Goal: Complete application form: Complete application form

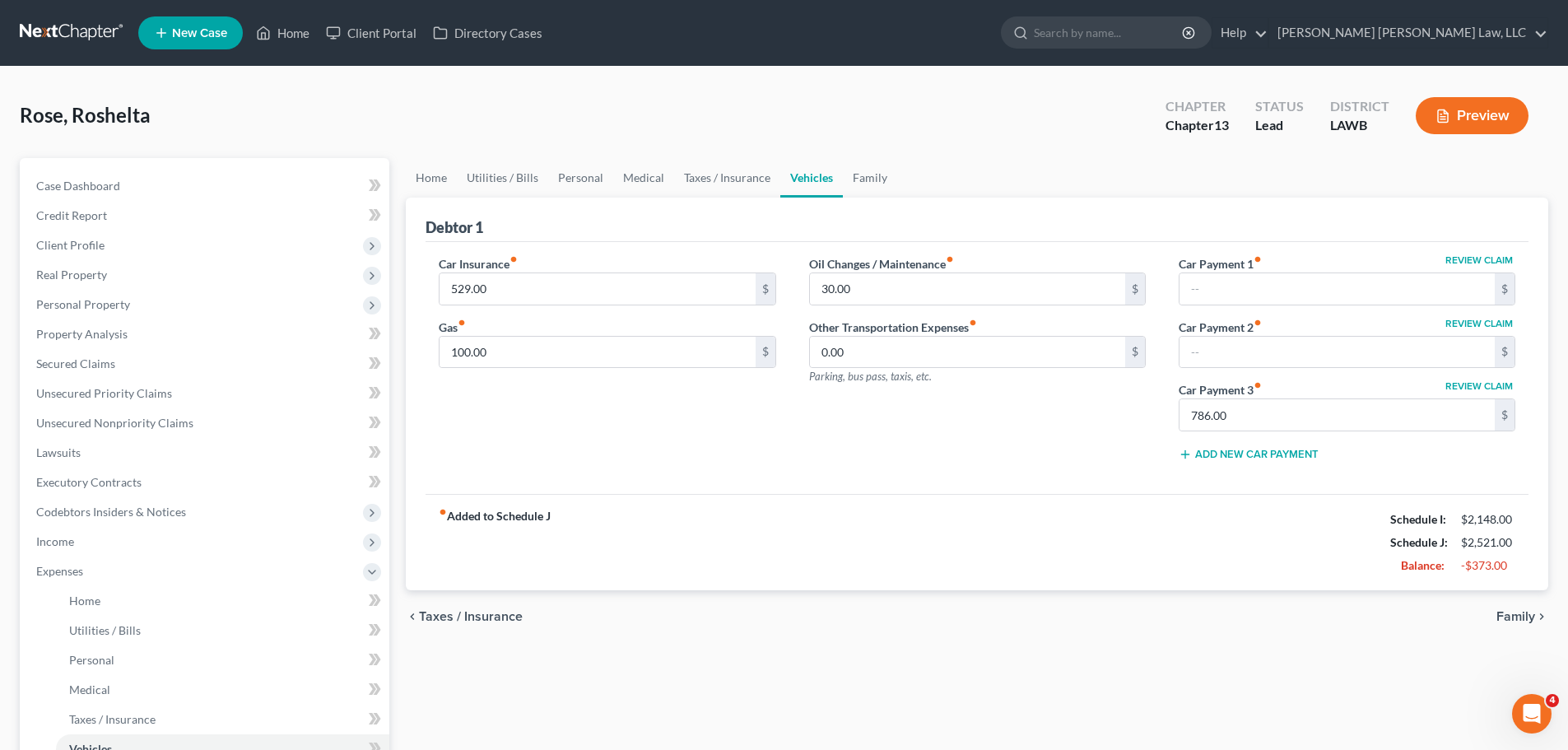
click at [61, 14] on nav "Home New Case Client Portal Directory Cases E. Orum Young Law, LLC kimberly.ba@…" at bounding box center [784, 33] width 1568 height 66
click at [61, 28] on link at bounding box center [72, 33] width 105 height 29
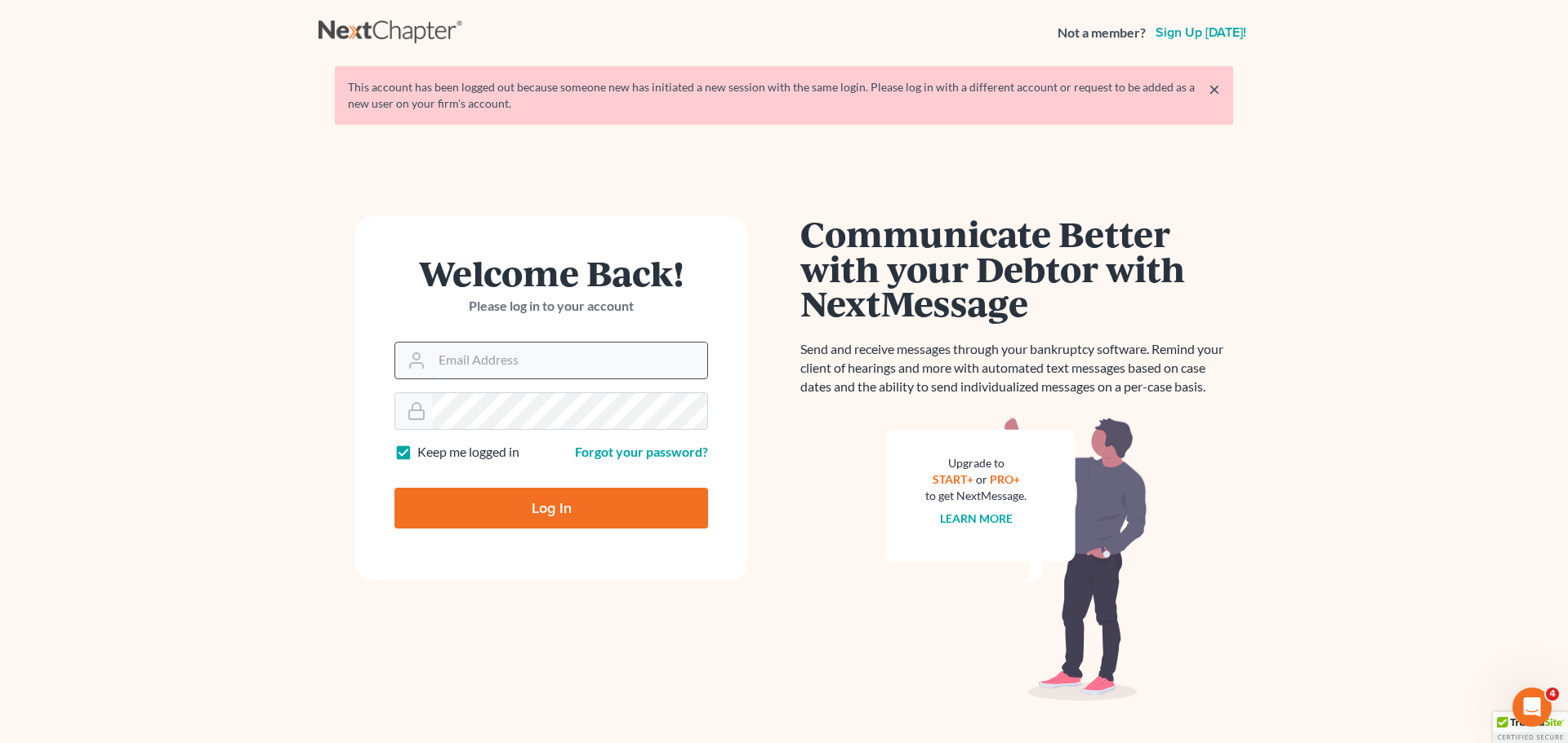
click at [535, 345] on input "Email Address" at bounding box center [569, 360] width 275 height 36
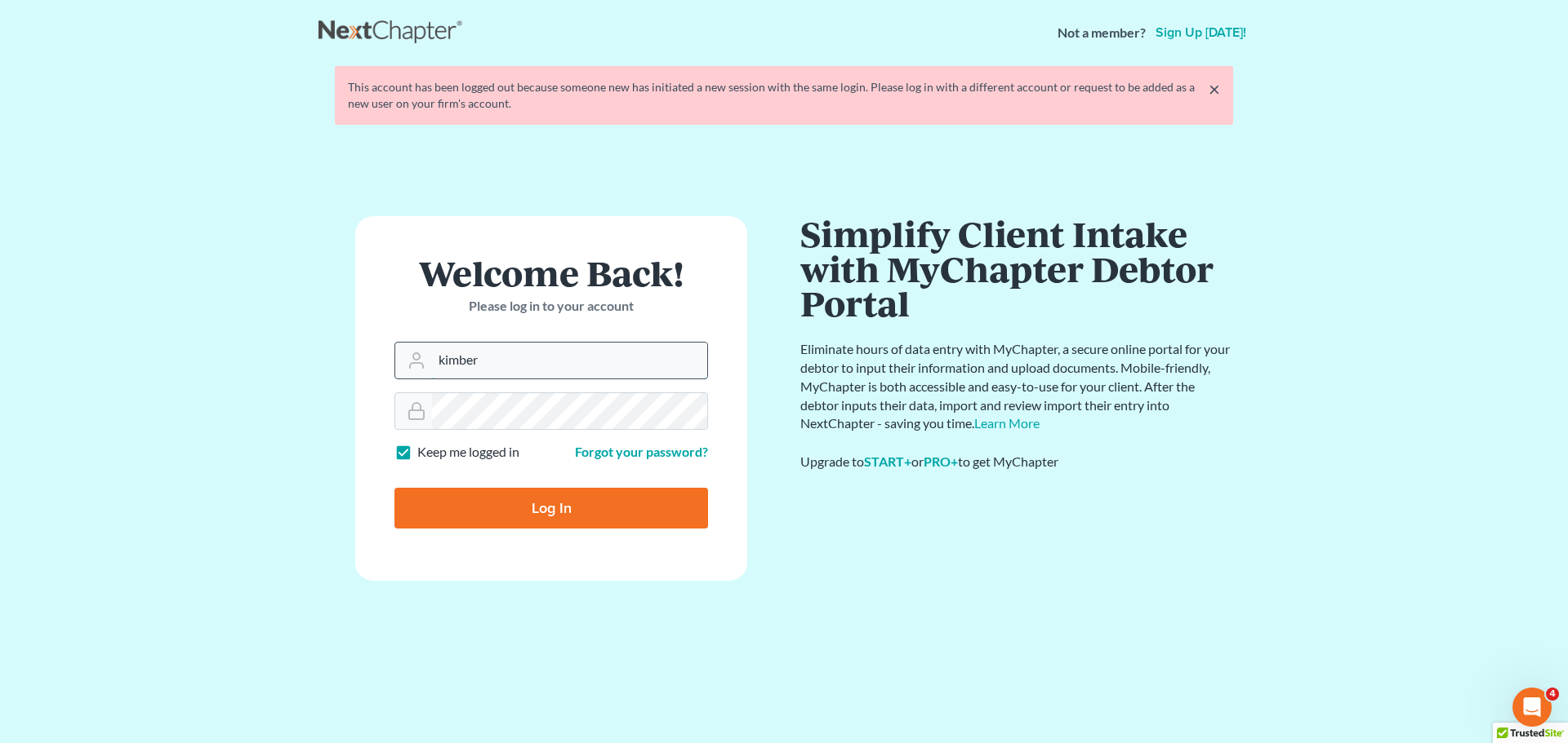
type input "[DOMAIN_NAME][EMAIL_ADDRESS][DOMAIN_NAME]"
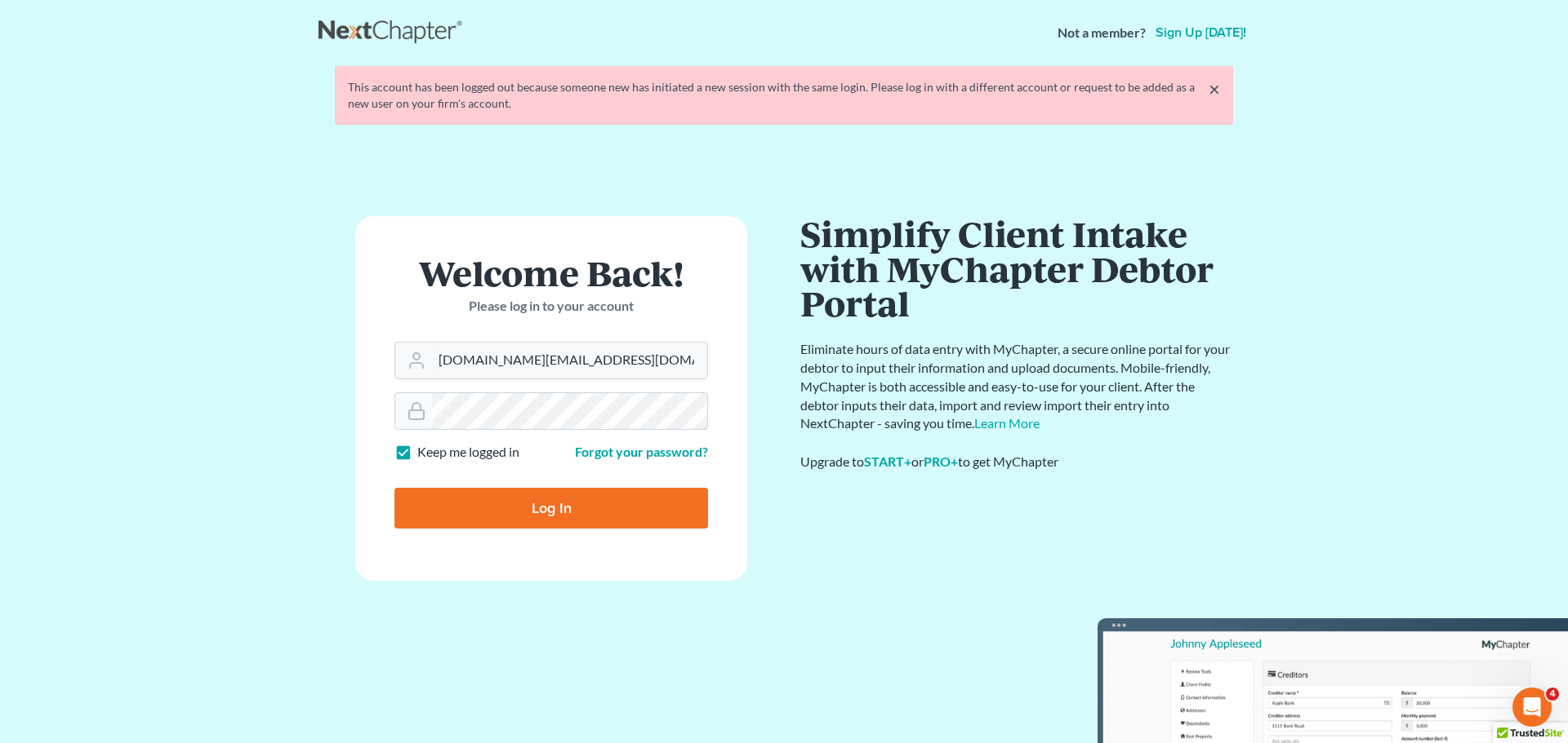
click at [395, 488] on input "Log In" at bounding box center [551, 508] width 314 height 41
type input "Thinking..."
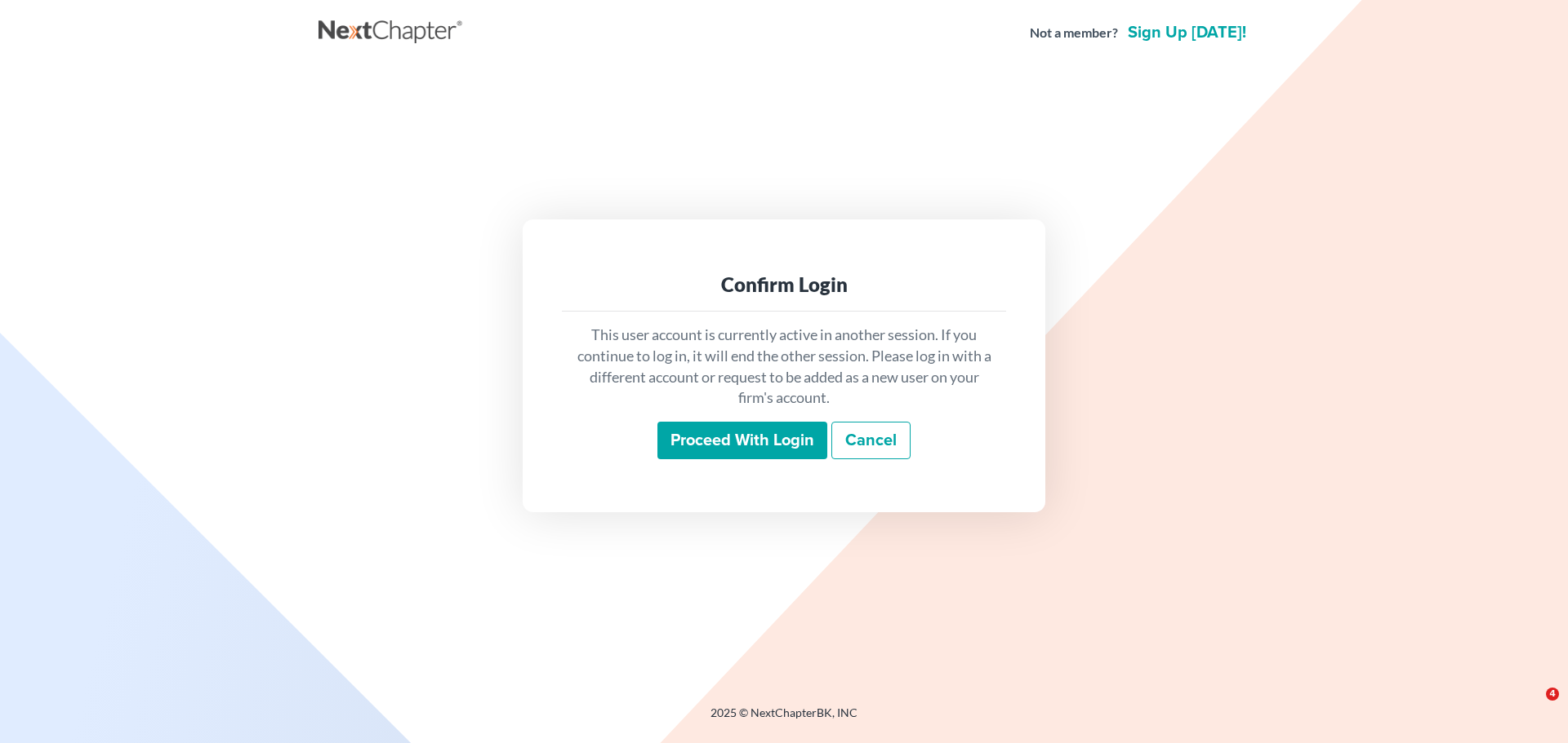
click at [672, 444] on input "Proceed with login" at bounding box center [742, 441] width 170 height 38
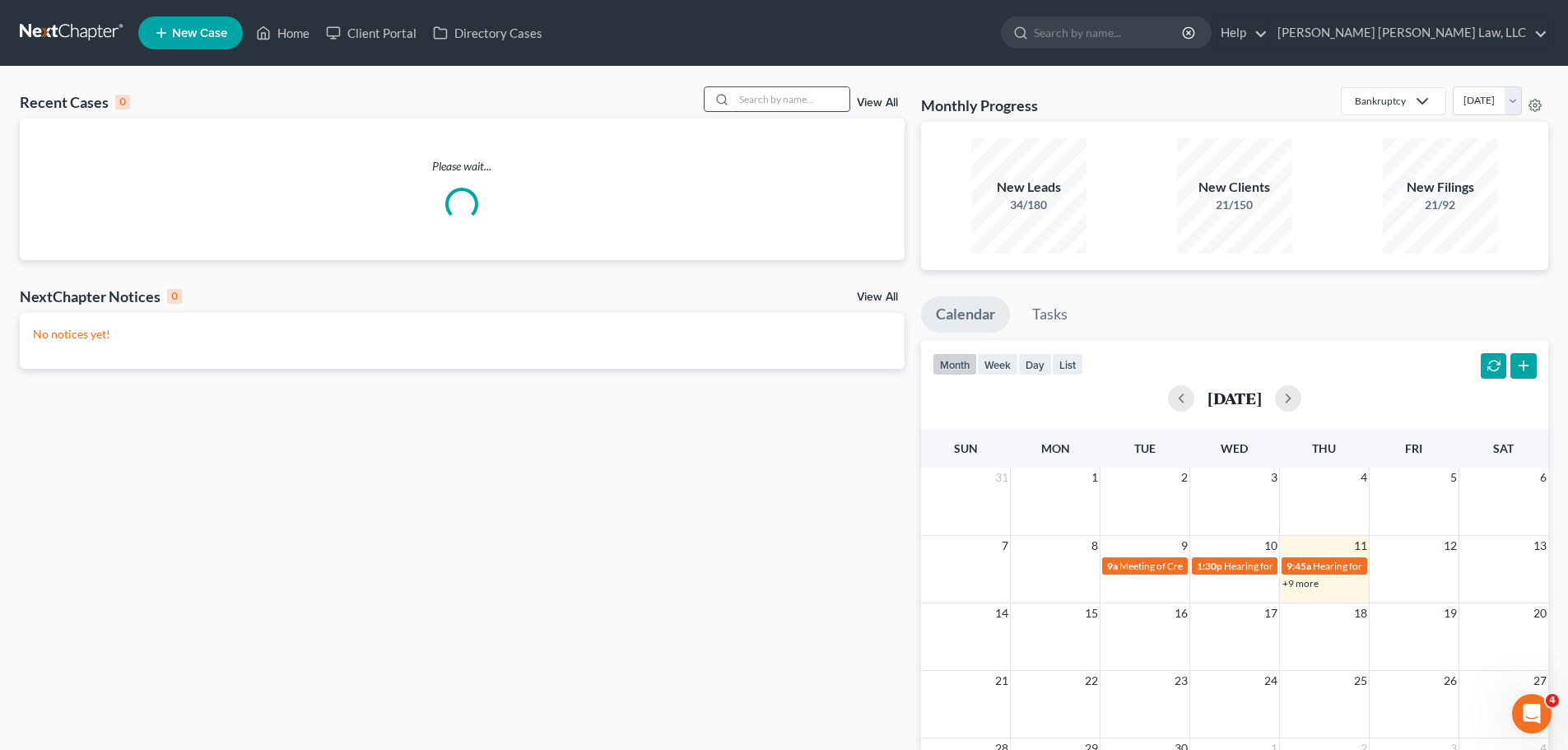
click at [782, 97] on input "search" at bounding box center [792, 99] width 115 height 24
click at [783, 97] on input "search" at bounding box center [792, 99] width 115 height 24
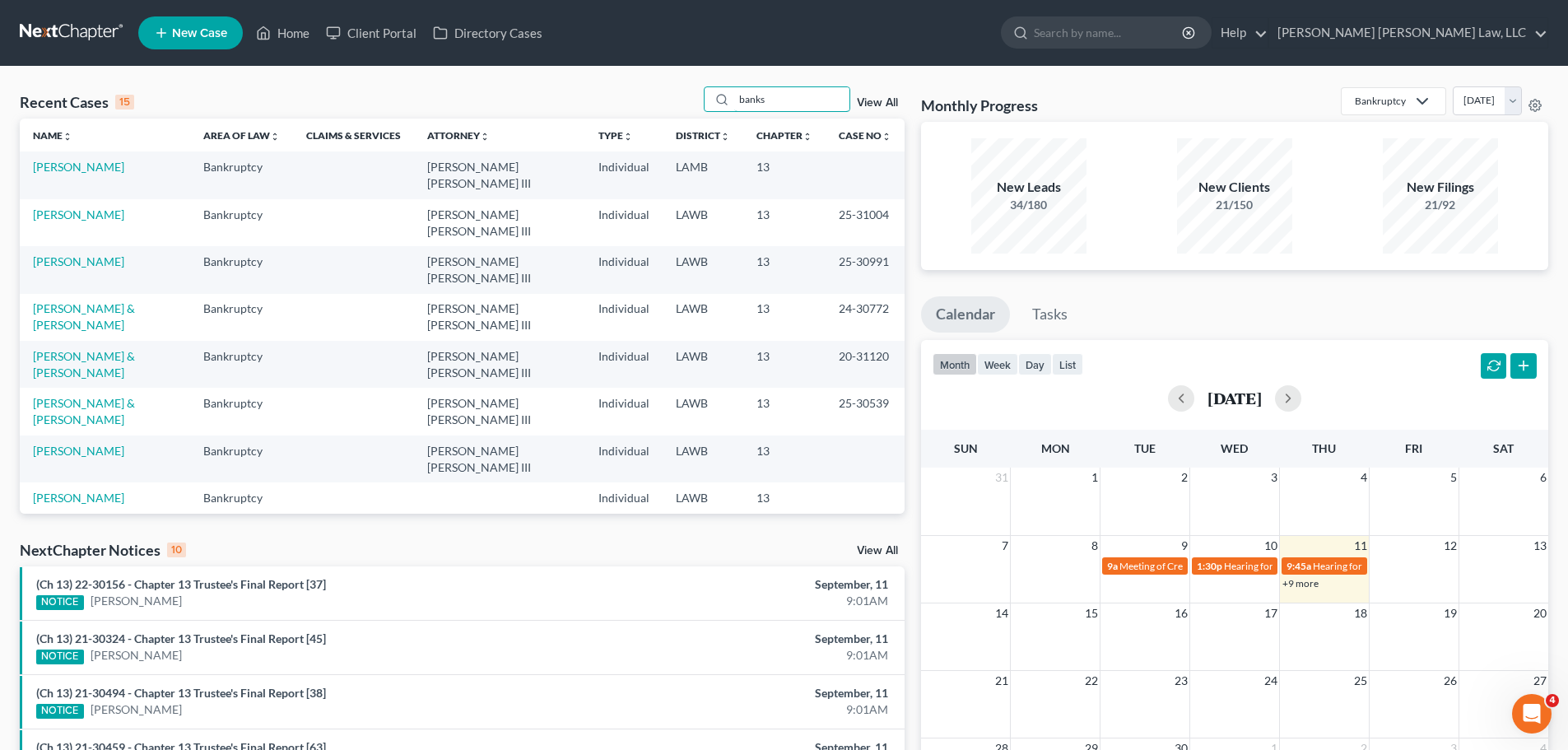
type input "banks"
click at [84, 158] on td "[PERSON_NAME]" at bounding box center [105, 175] width 171 height 47
click at [84, 172] on link "[PERSON_NAME]" at bounding box center [78, 166] width 91 height 14
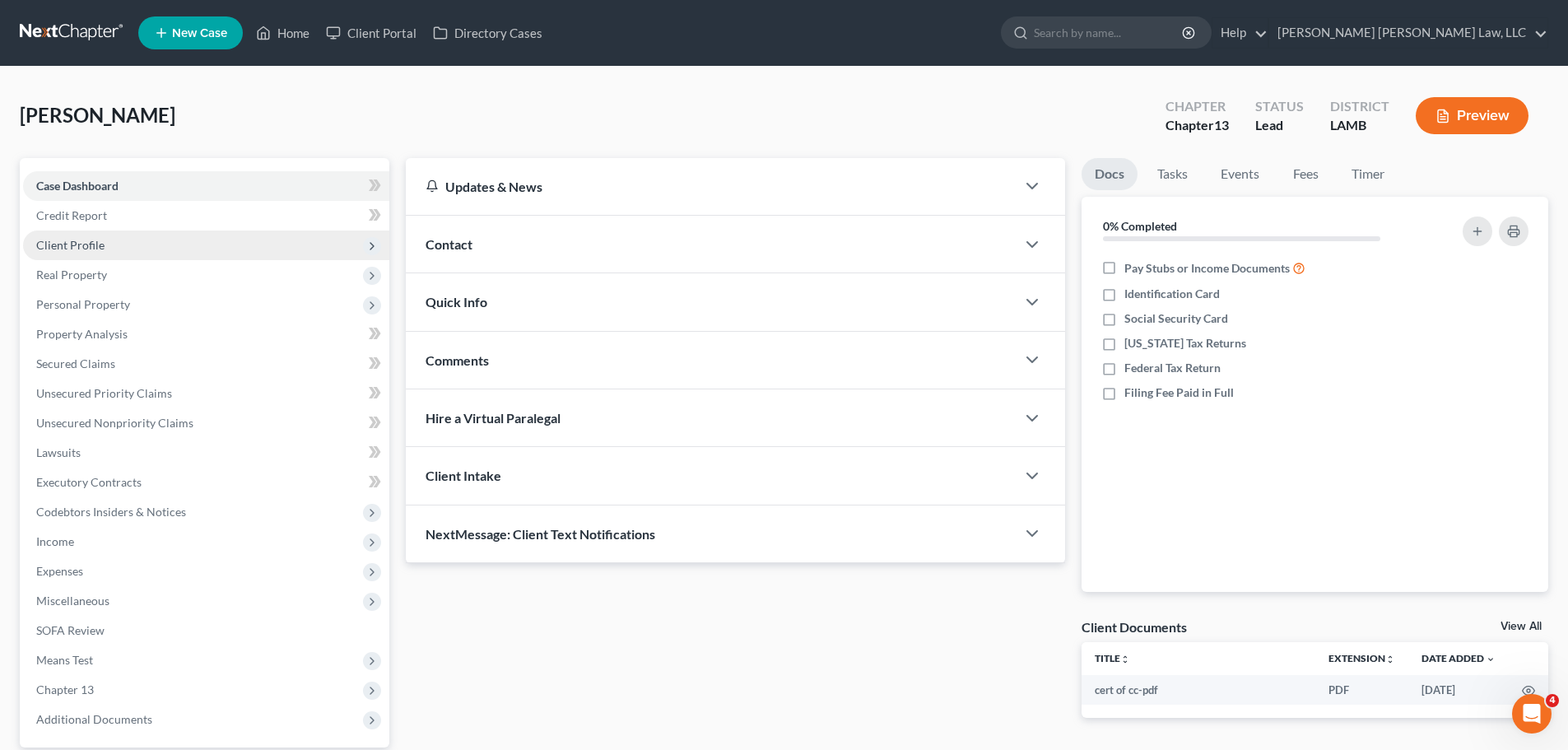
click at [94, 241] on span "Client Profile" at bounding box center [70, 245] width 68 height 14
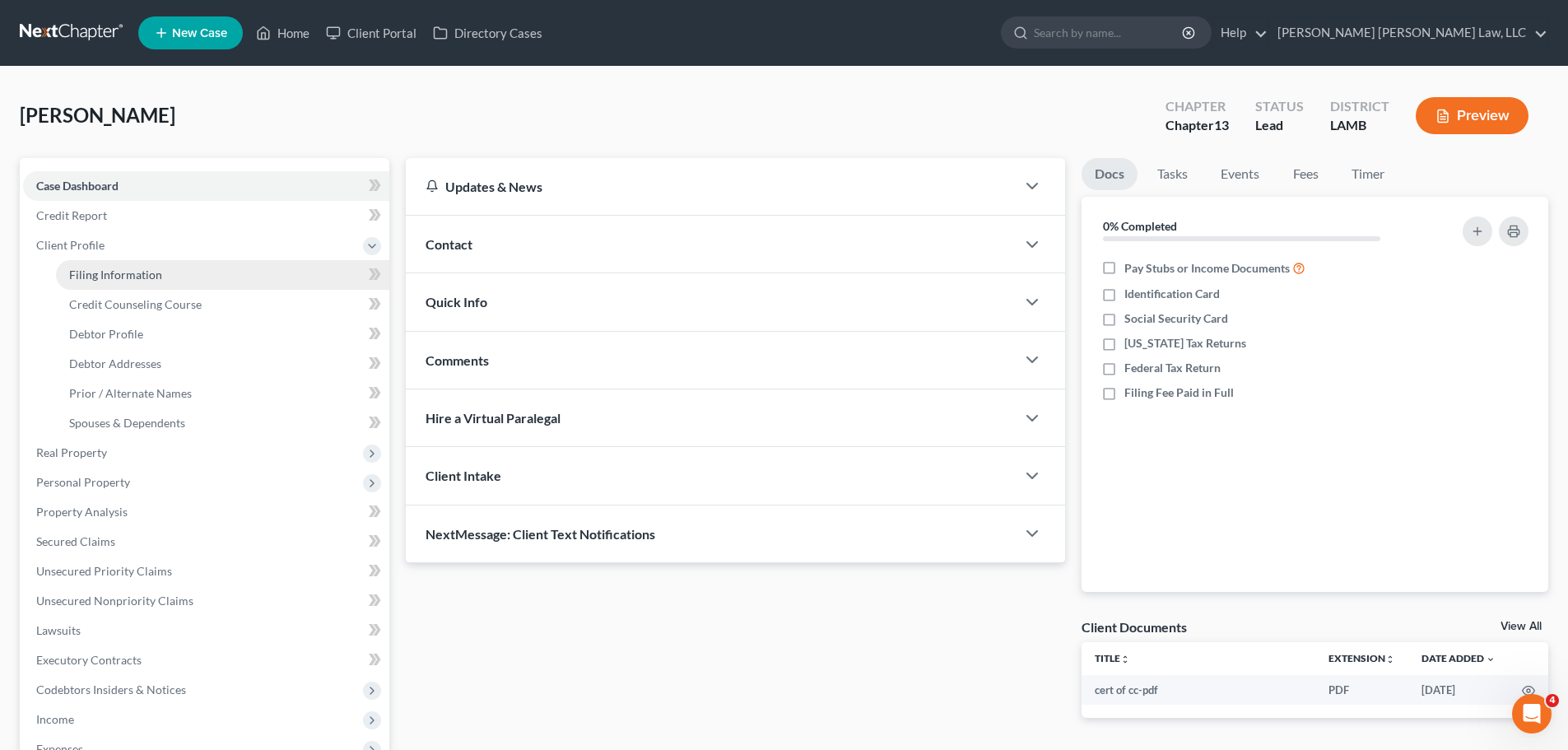
click at [116, 287] on link "Filing Information" at bounding box center [222, 275] width 333 height 29
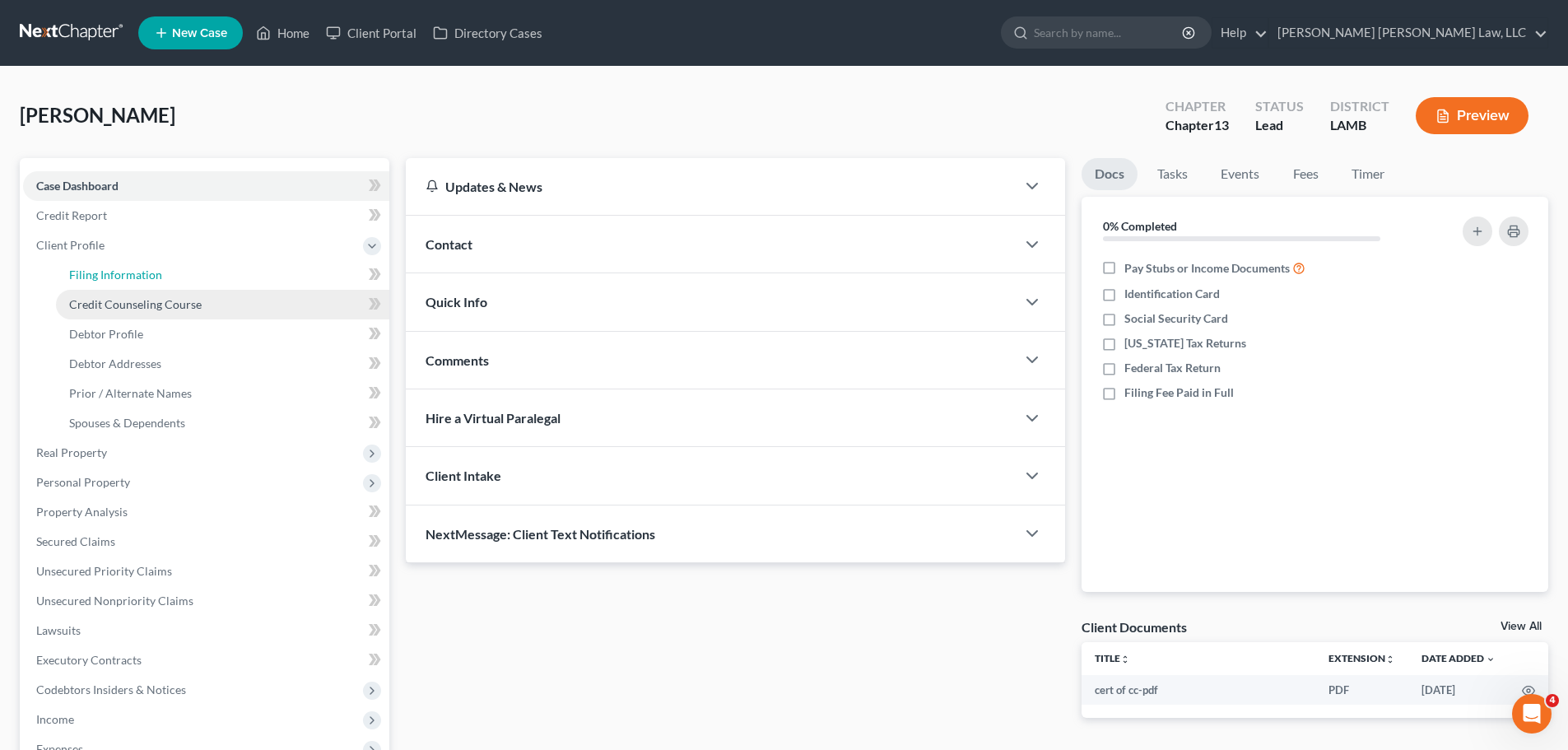
select select "1"
select select "0"
select select "3"
select select "19"
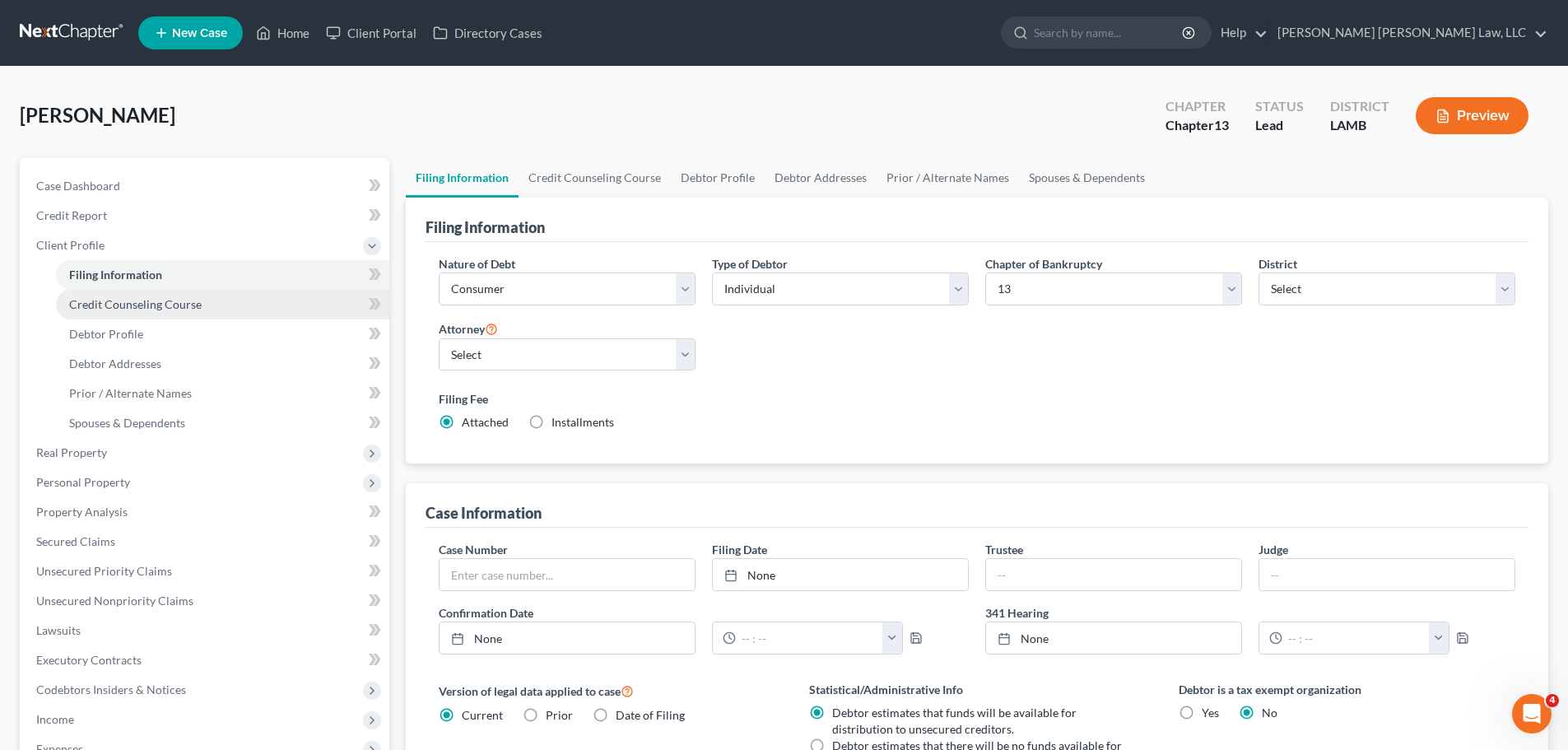
click at [129, 305] on span "Credit Counseling Course" at bounding box center [135, 304] width 133 height 14
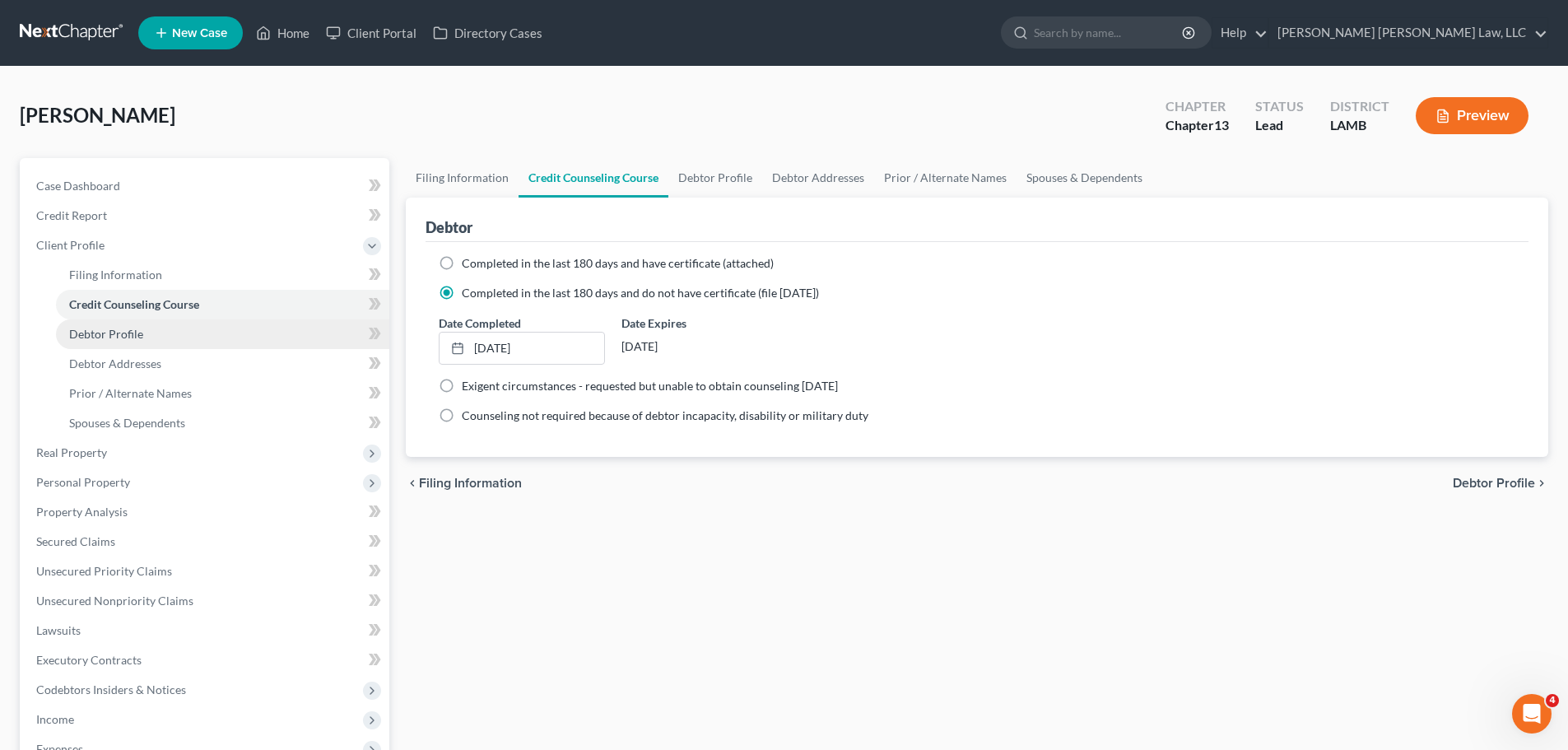
click at [158, 342] on link "Debtor Profile" at bounding box center [222, 334] width 333 height 29
select select "0"
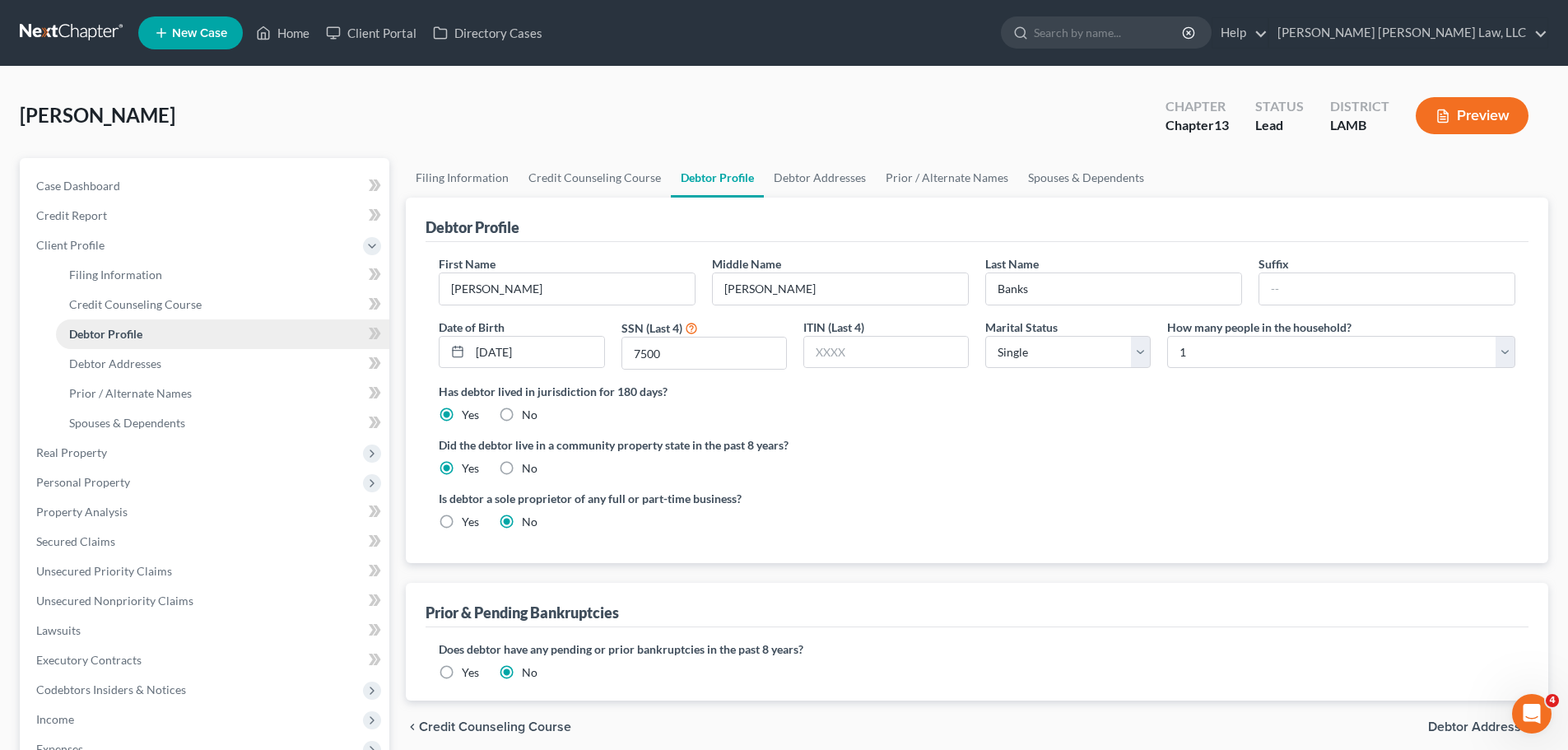
radio input "true"
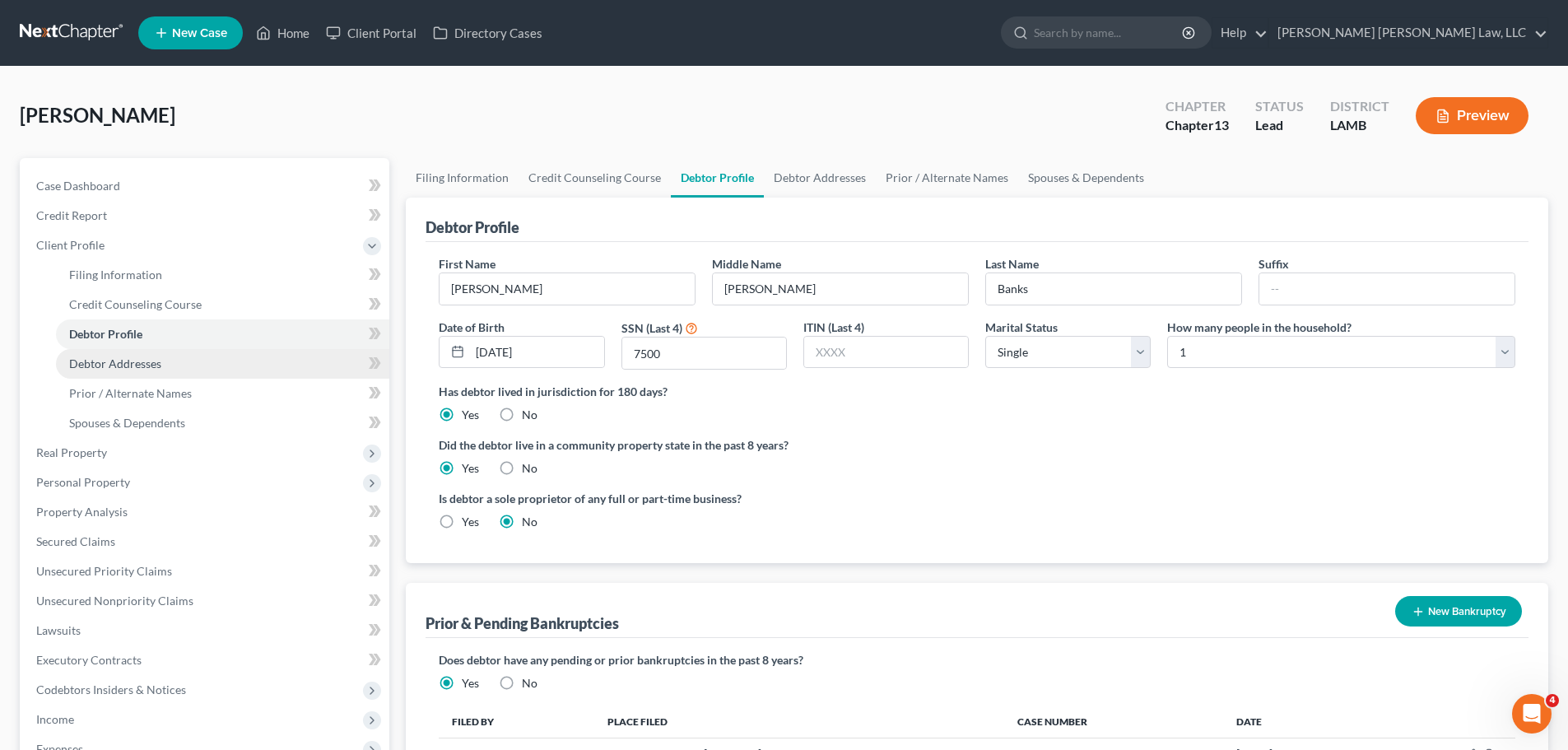
click at [234, 359] on link "Debtor Addresses" at bounding box center [222, 364] width 333 height 29
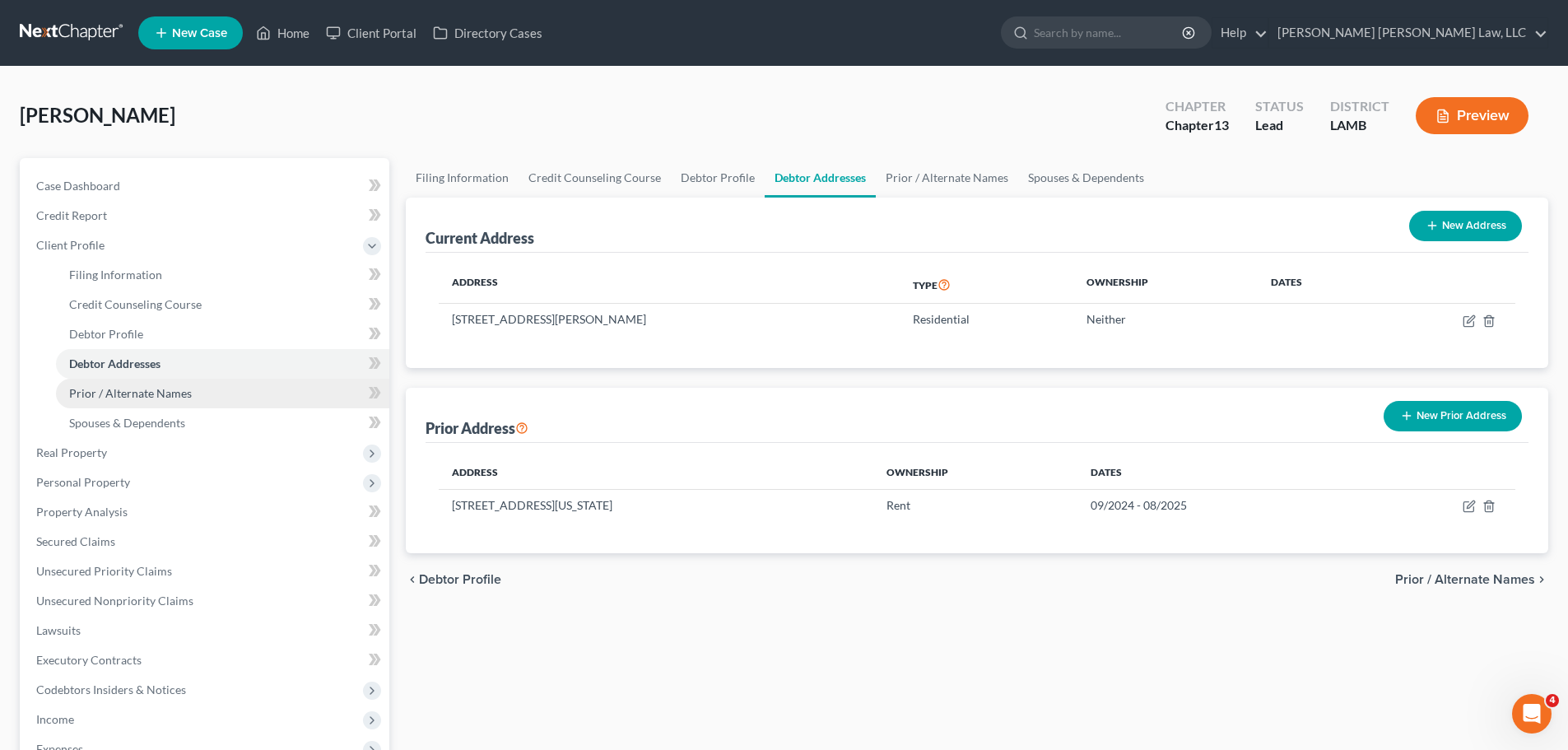
click at [232, 395] on link "Prior / Alternate Names" at bounding box center [222, 394] width 333 height 29
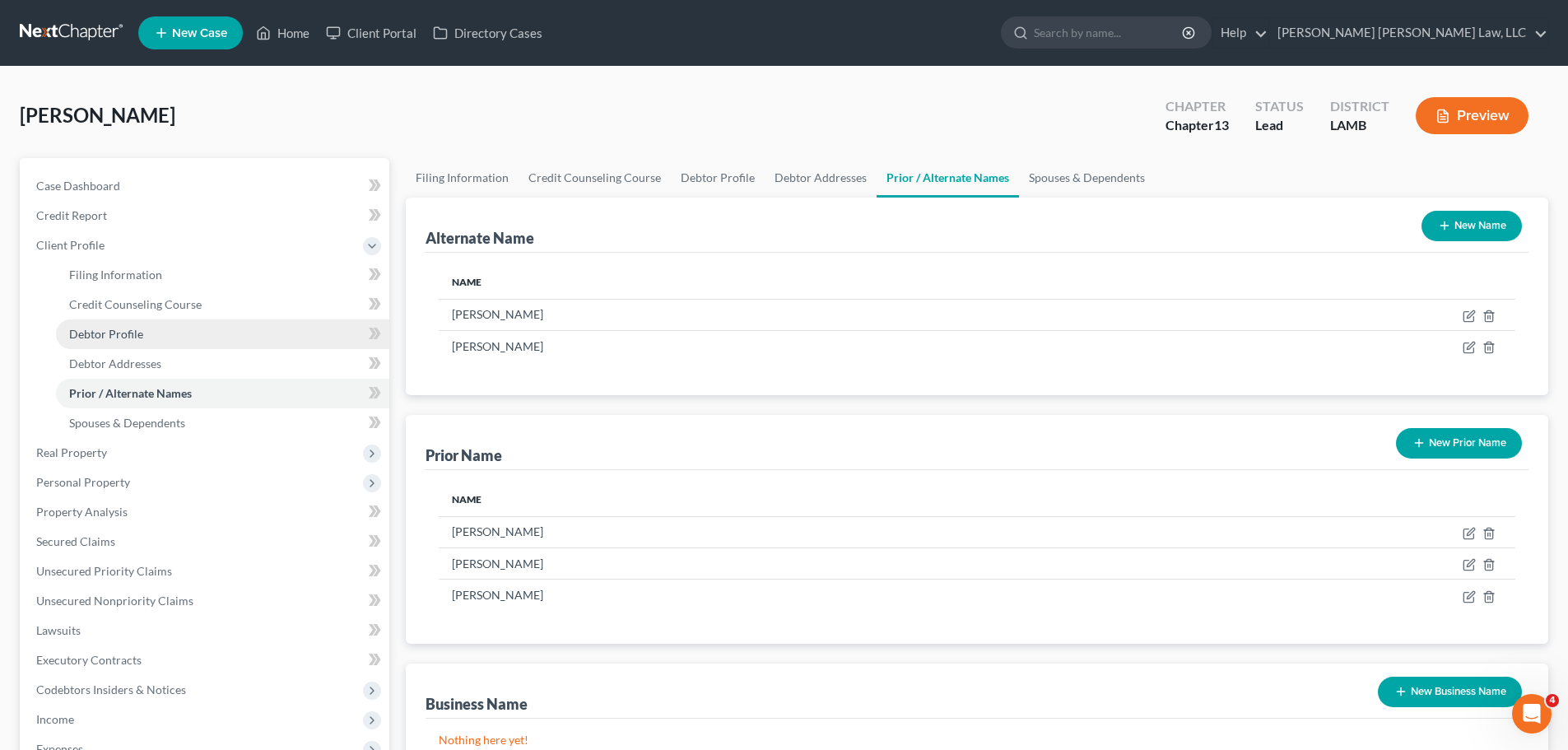
click at [176, 342] on link "Debtor Profile" at bounding box center [222, 334] width 333 height 29
select select "0"
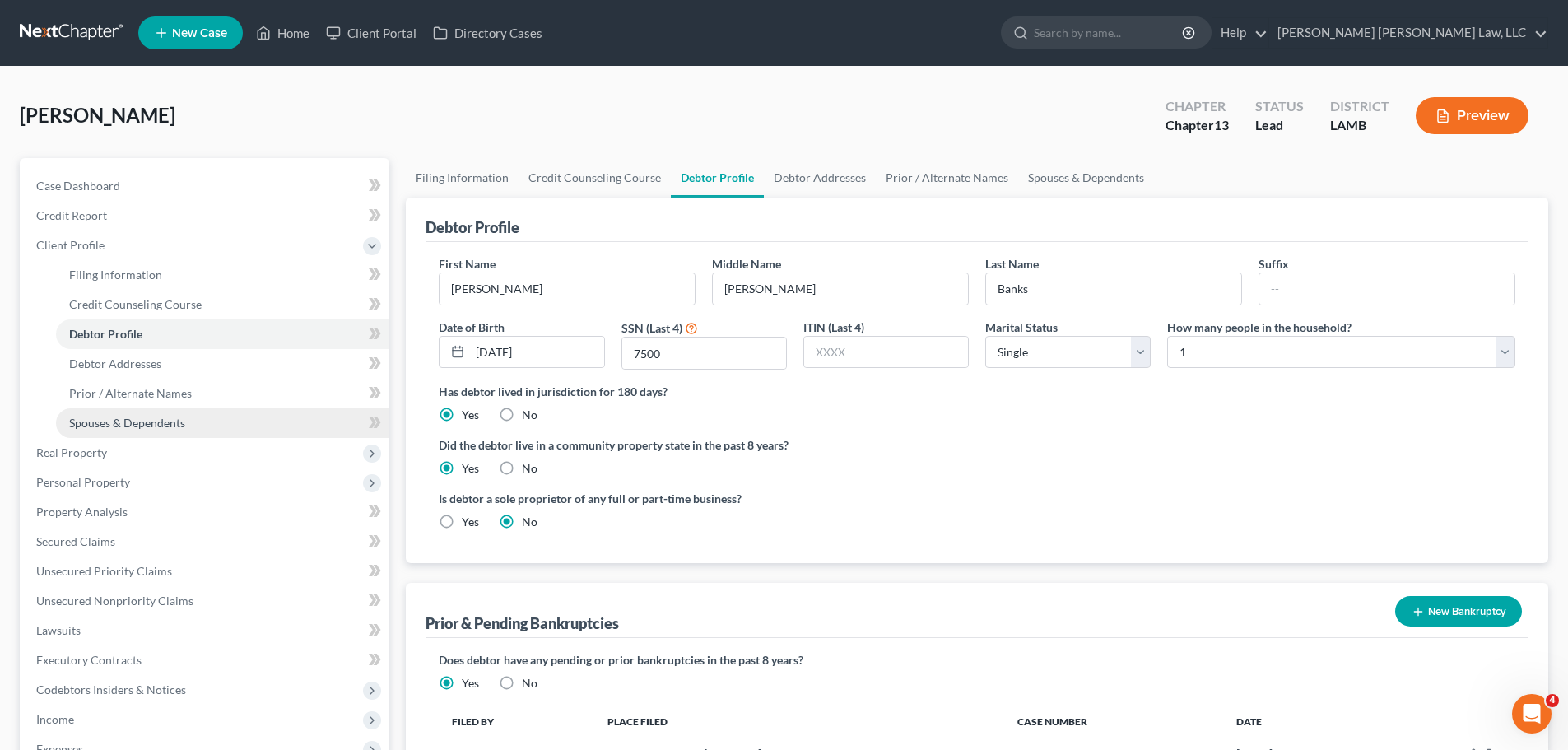
click at [203, 424] on link "Spouses & Dependents" at bounding box center [222, 423] width 333 height 29
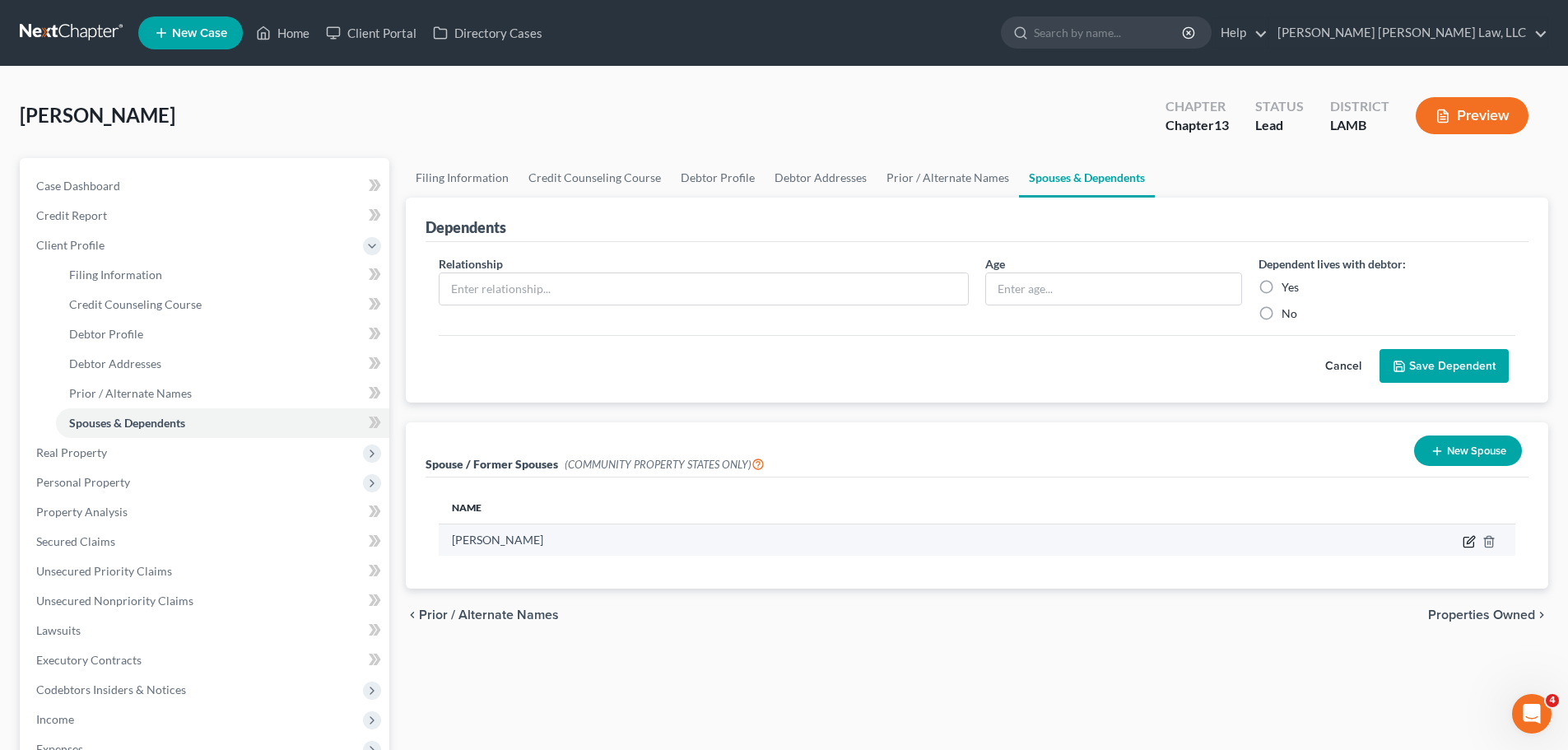
click at [1472, 543] on icon "button" at bounding box center [1469, 541] width 13 height 13
select select "4"
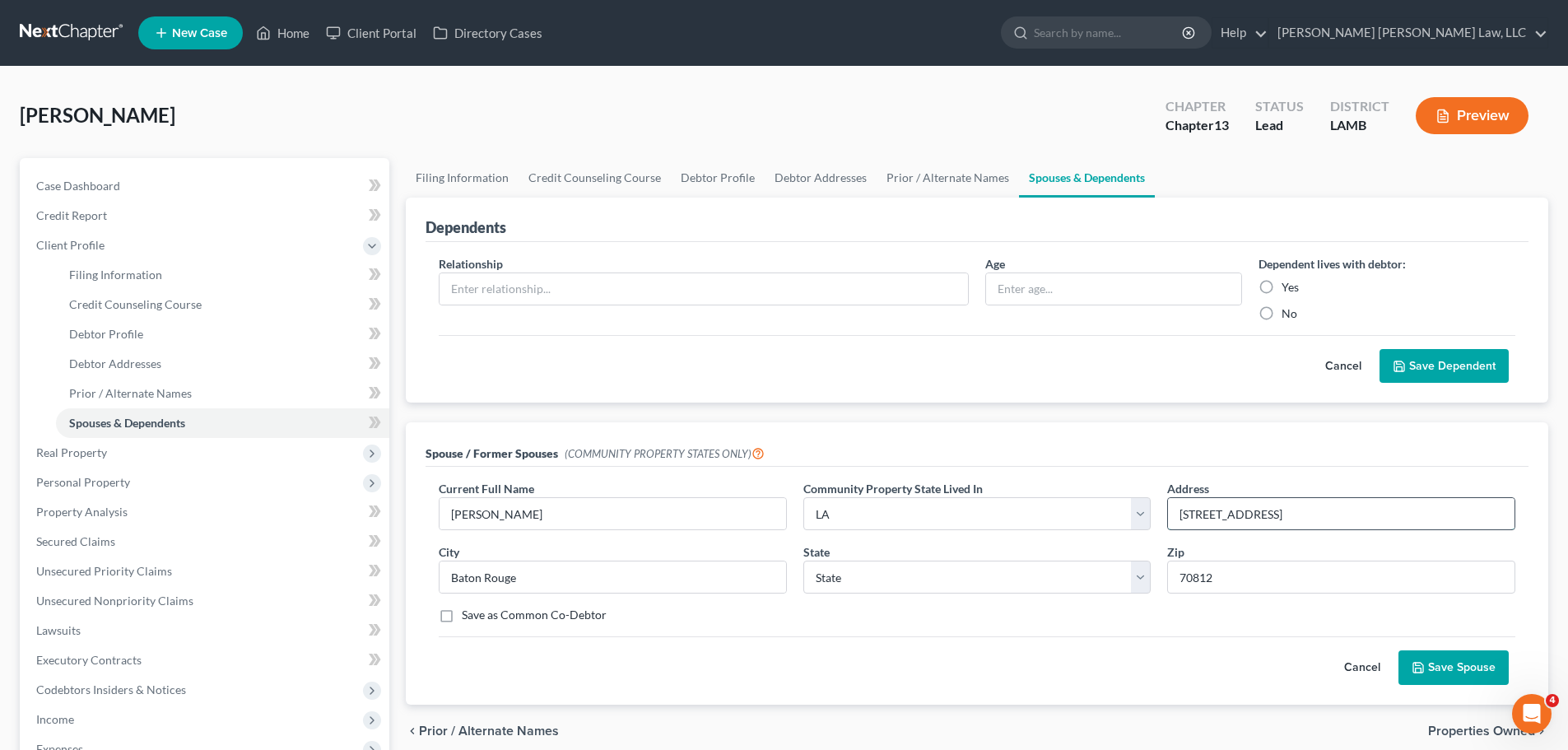
click at [1312, 507] on input "[STREET_ADDRESS]" at bounding box center [1341, 514] width 346 height 31
type input "[STREET_ADDRESS] (last known address)"
click at [1450, 676] on button "Save Spouse" at bounding box center [1453, 668] width 110 height 34
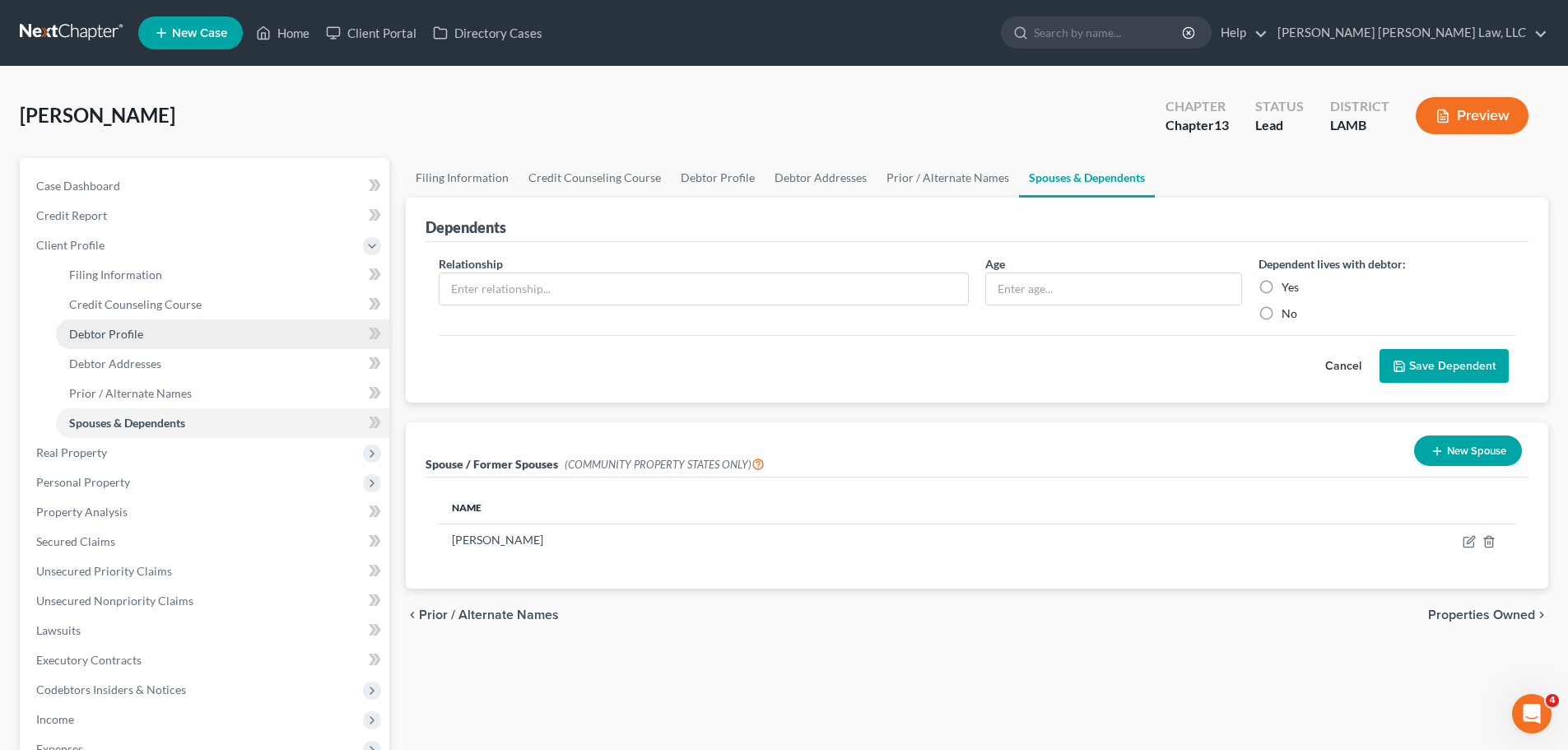
click at [177, 341] on link "Debtor Profile" at bounding box center [222, 334] width 333 height 29
select select "0"
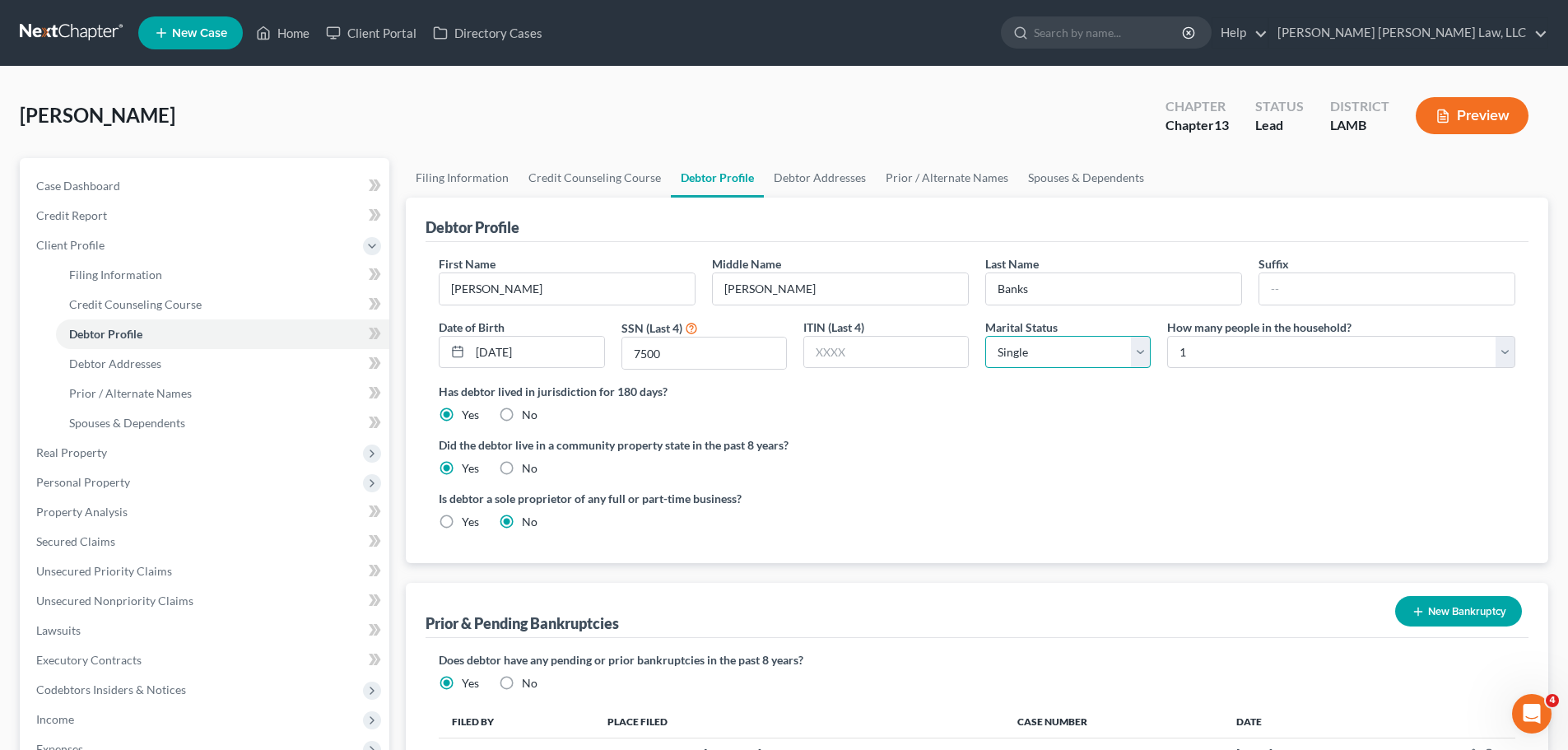
click at [1042, 351] on select "Select Single Married Separated Divorced Widowed" at bounding box center [1068, 353] width 165 height 33
select select "2"
click at [986, 336] on select "Select Single Married Separated Divorced Widowed" at bounding box center [1068, 353] width 165 height 33
click at [1030, 442] on label "Did the debtor live in a community property state in the past 8 years?" at bounding box center [977, 445] width 1077 height 17
click at [245, 367] on link "Debtor Addresses" at bounding box center [222, 364] width 333 height 29
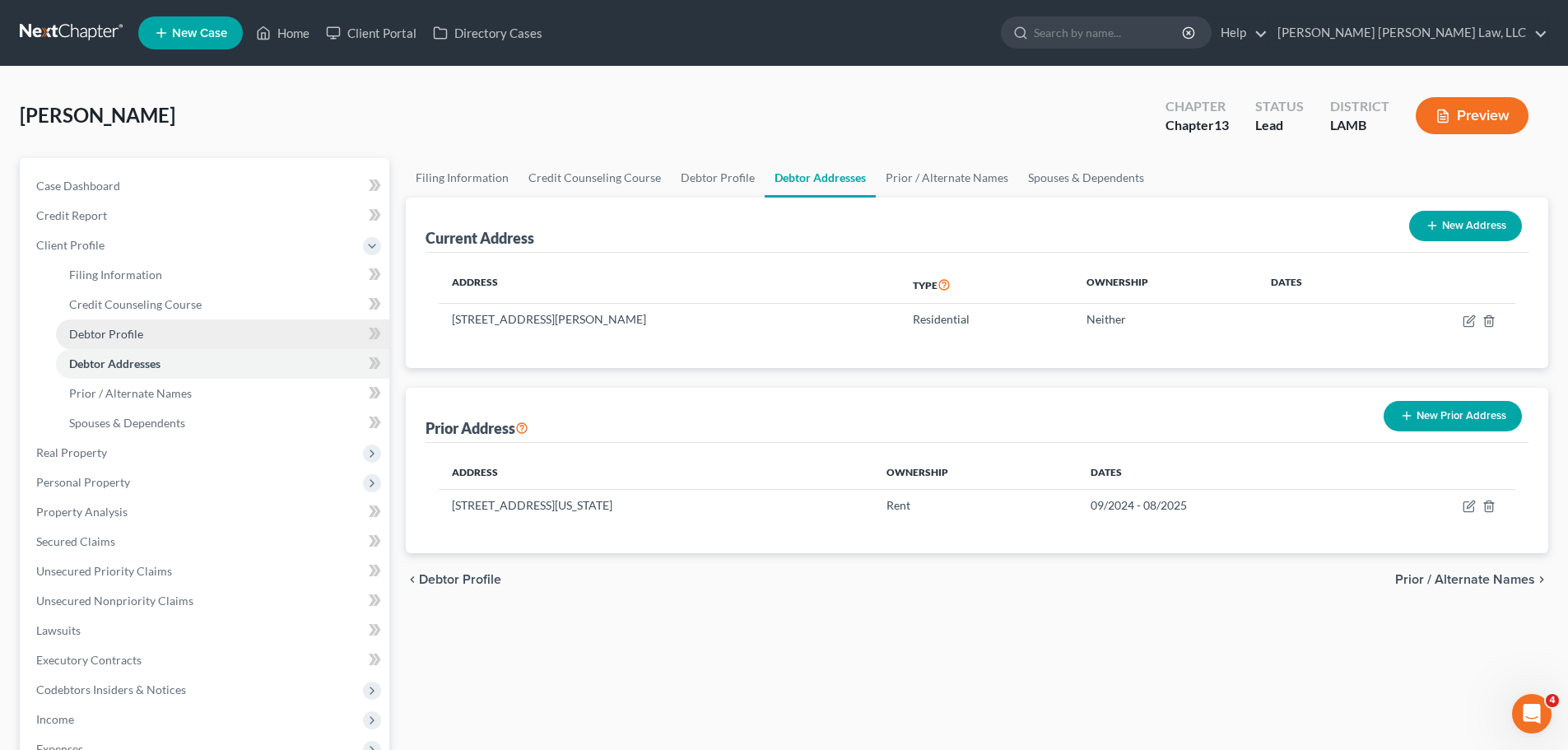
click at [108, 324] on link "Debtor Profile" at bounding box center [222, 334] width 333 height 29
select select "2"
select select "0"
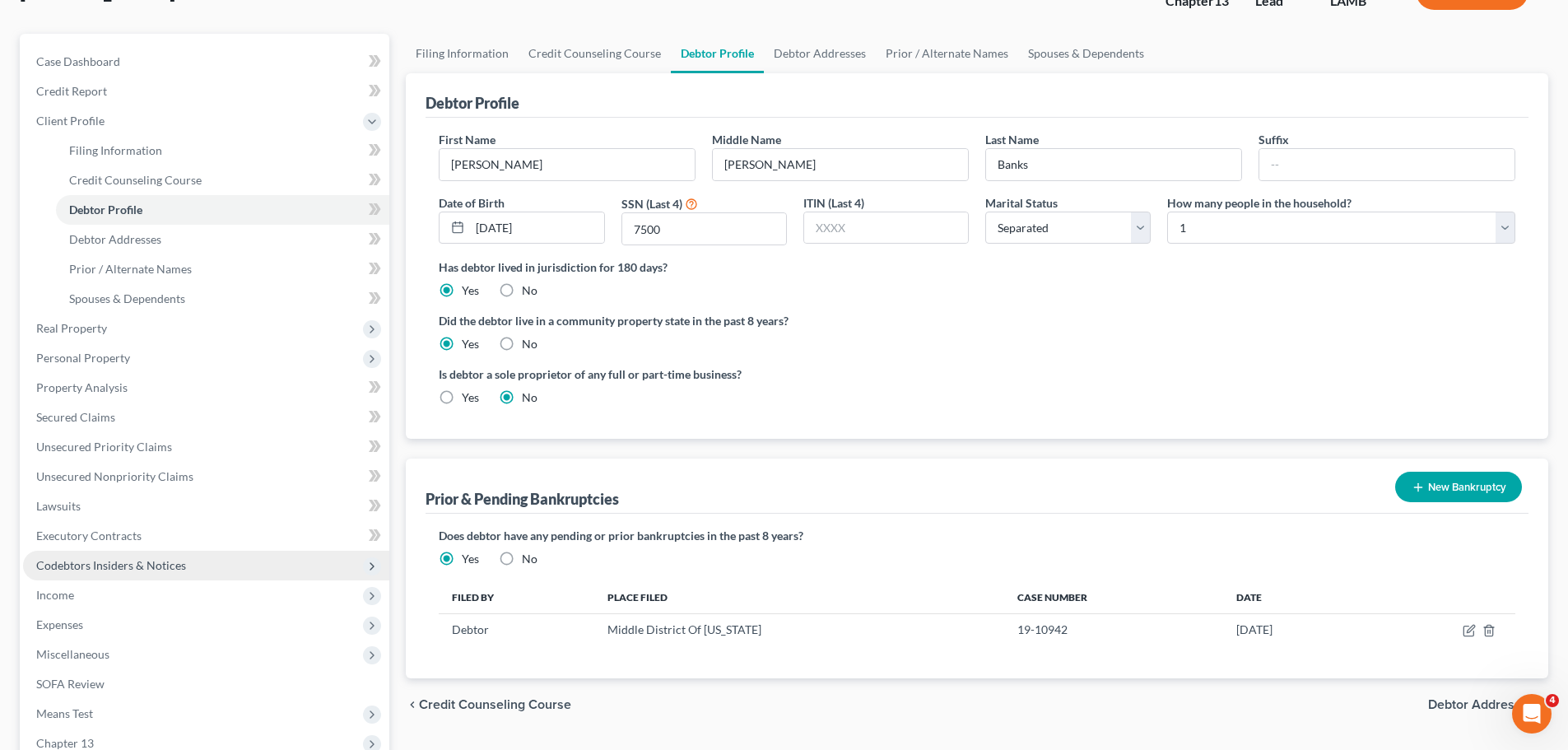
scroll to position [247, 0]
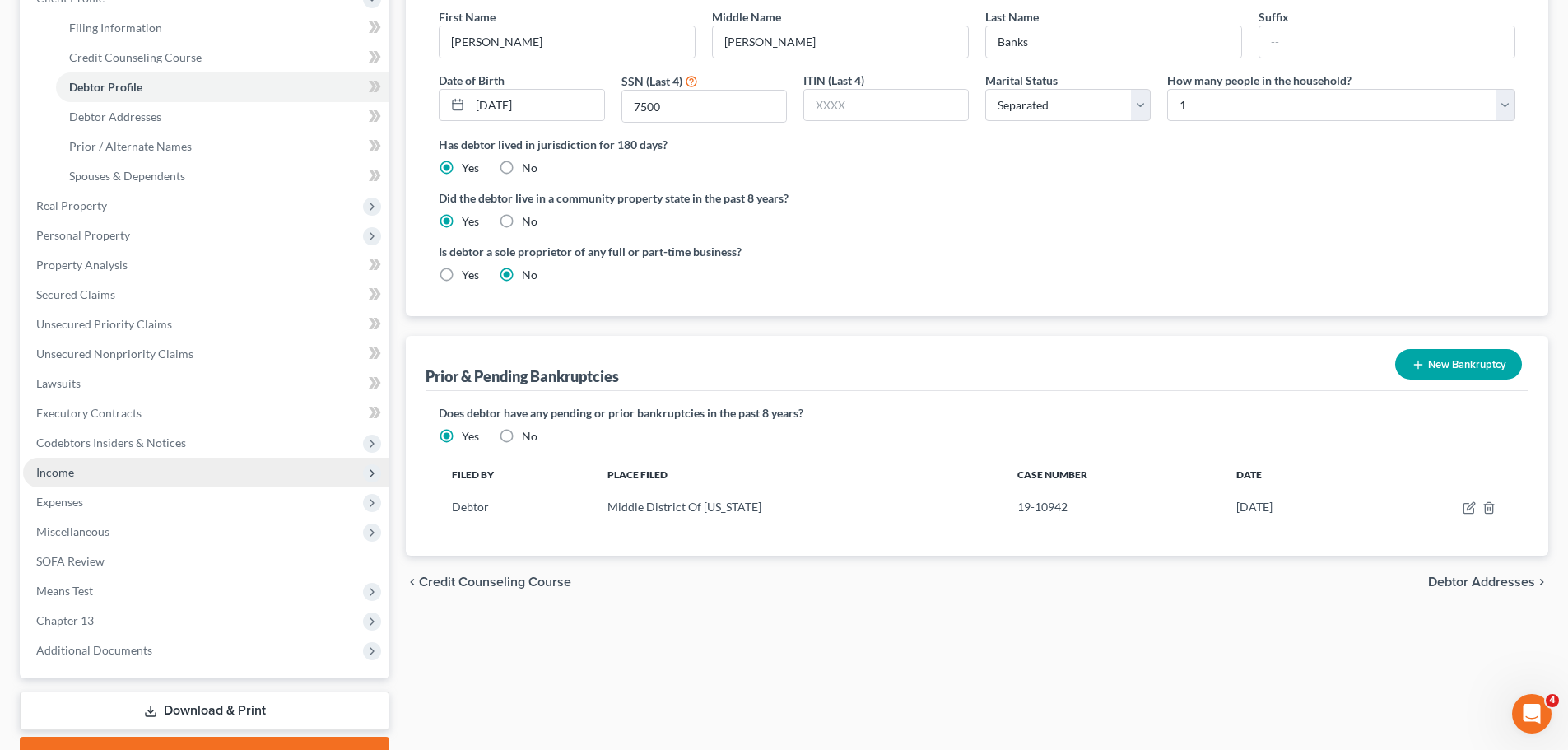
click at [81, 465] on span "Income" at bounding box center [206, 472] width 366 height 29
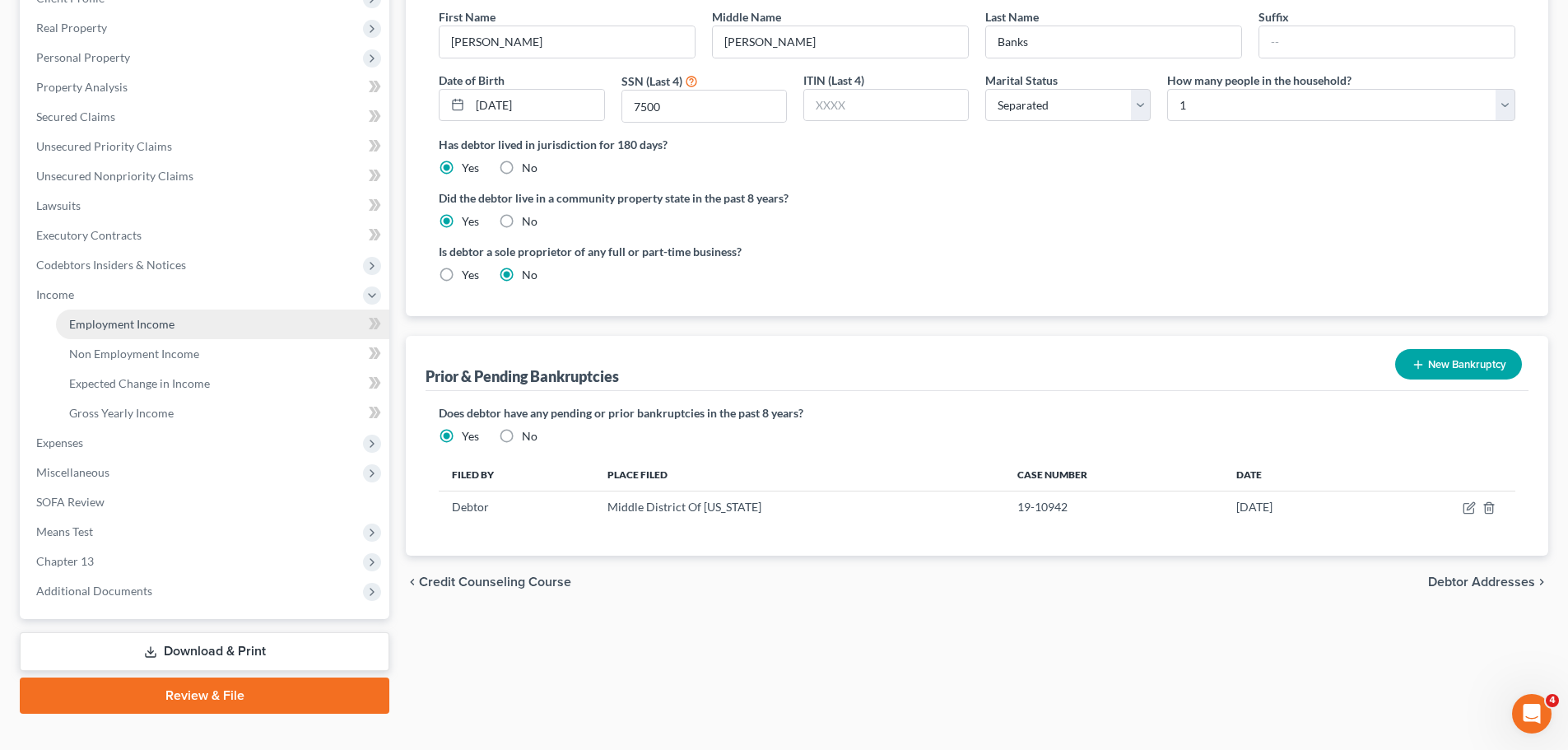
click at [108, 318] on span "Employment Income" at bounding box center [121, 324] width 105 height 14
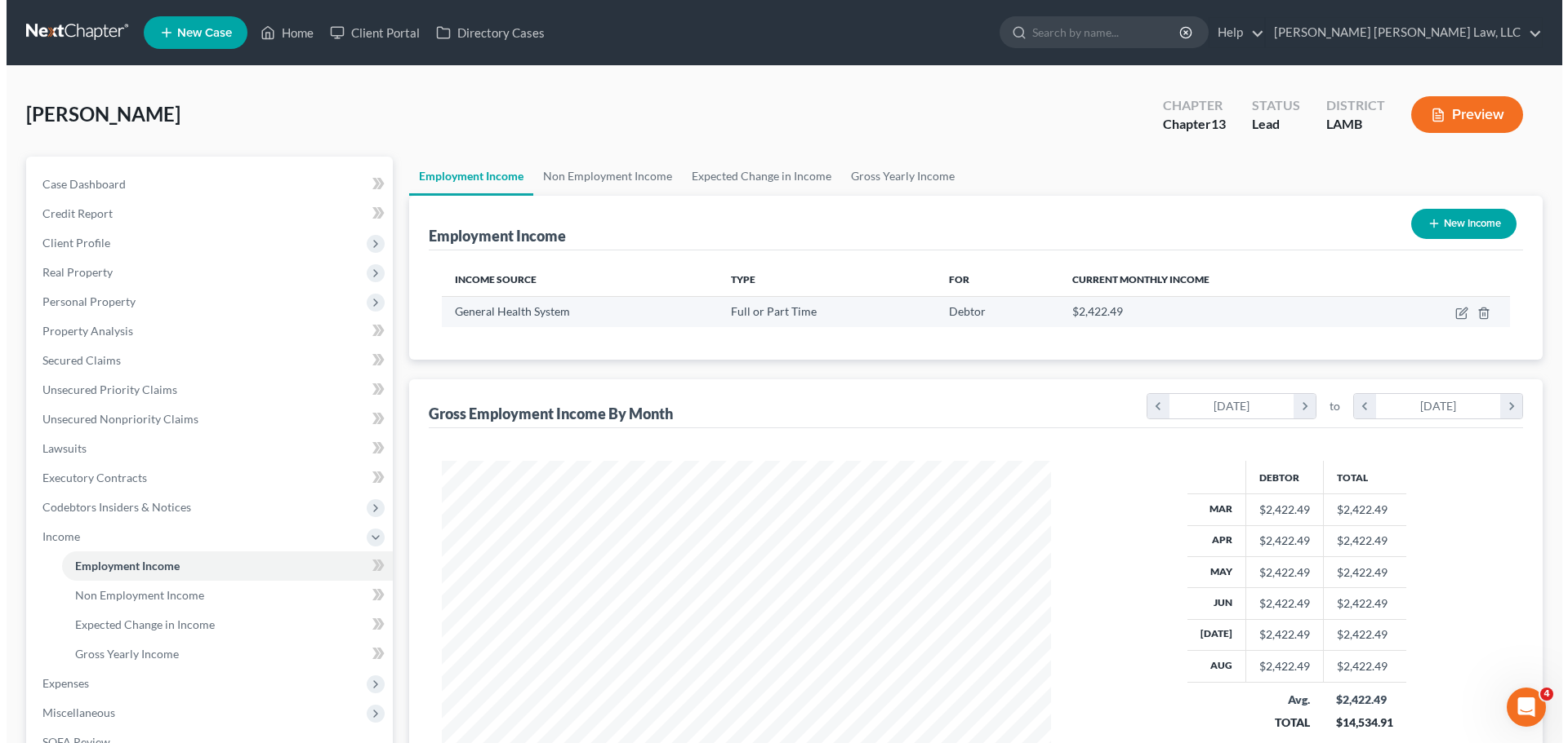
scroll to position [304, 642]
click at [1450, 313] on icon "button" at bounding box center [1453, 313] width 9 height 9
select select "0"
select select "19"
select select "2"
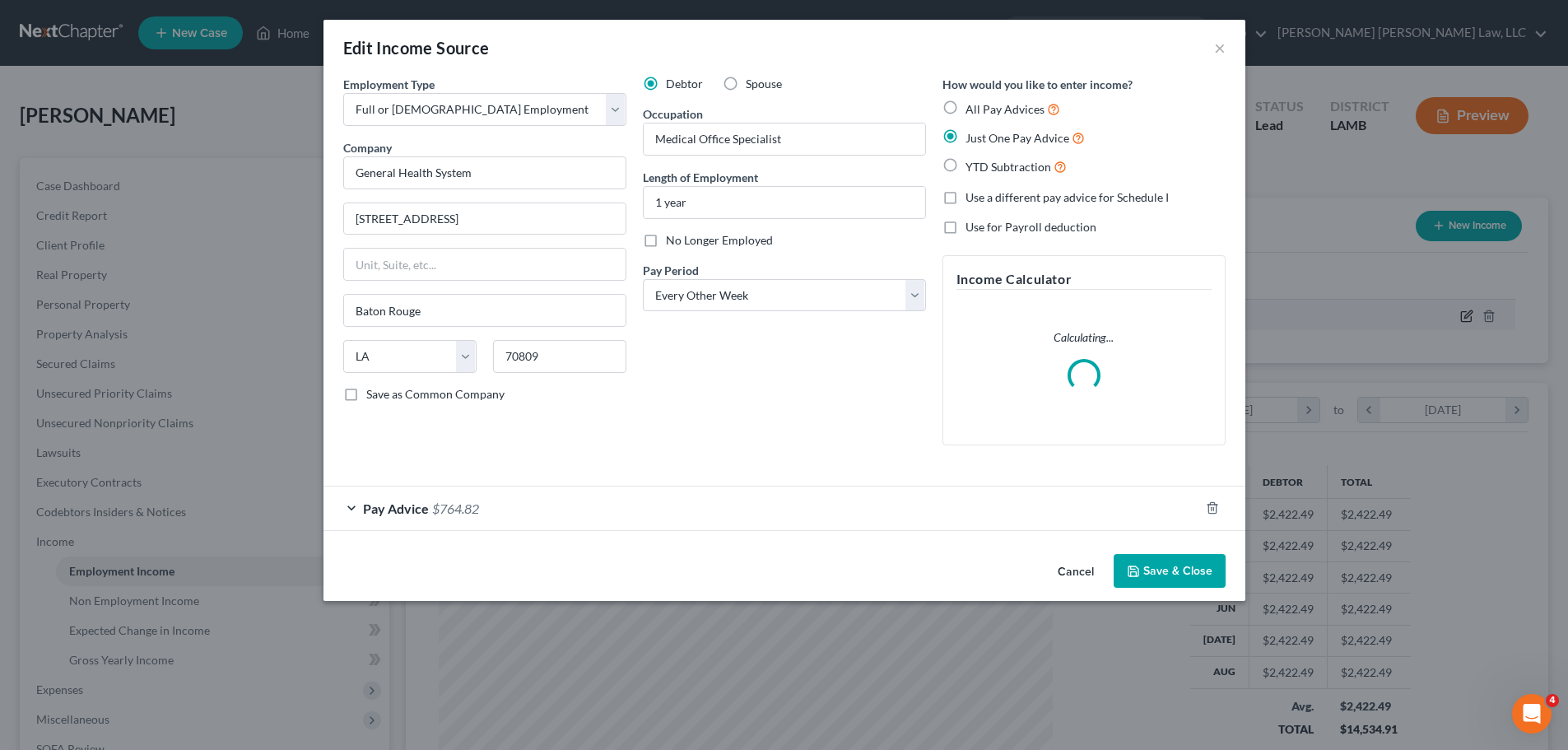
scroll to position [309, 653]
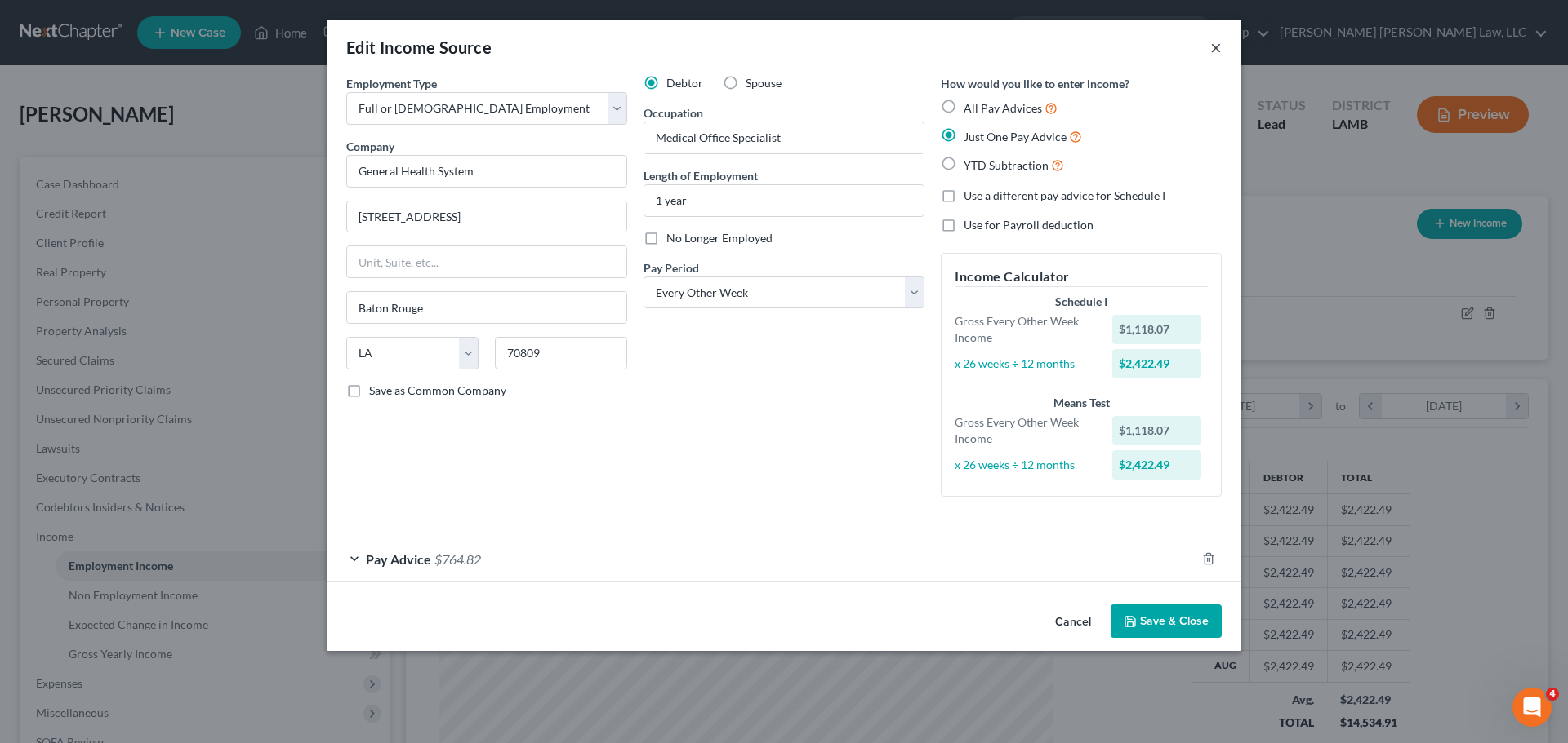
click at [1217, 48] on button "×" at bounding box center [1215, 47] width 11 height 20
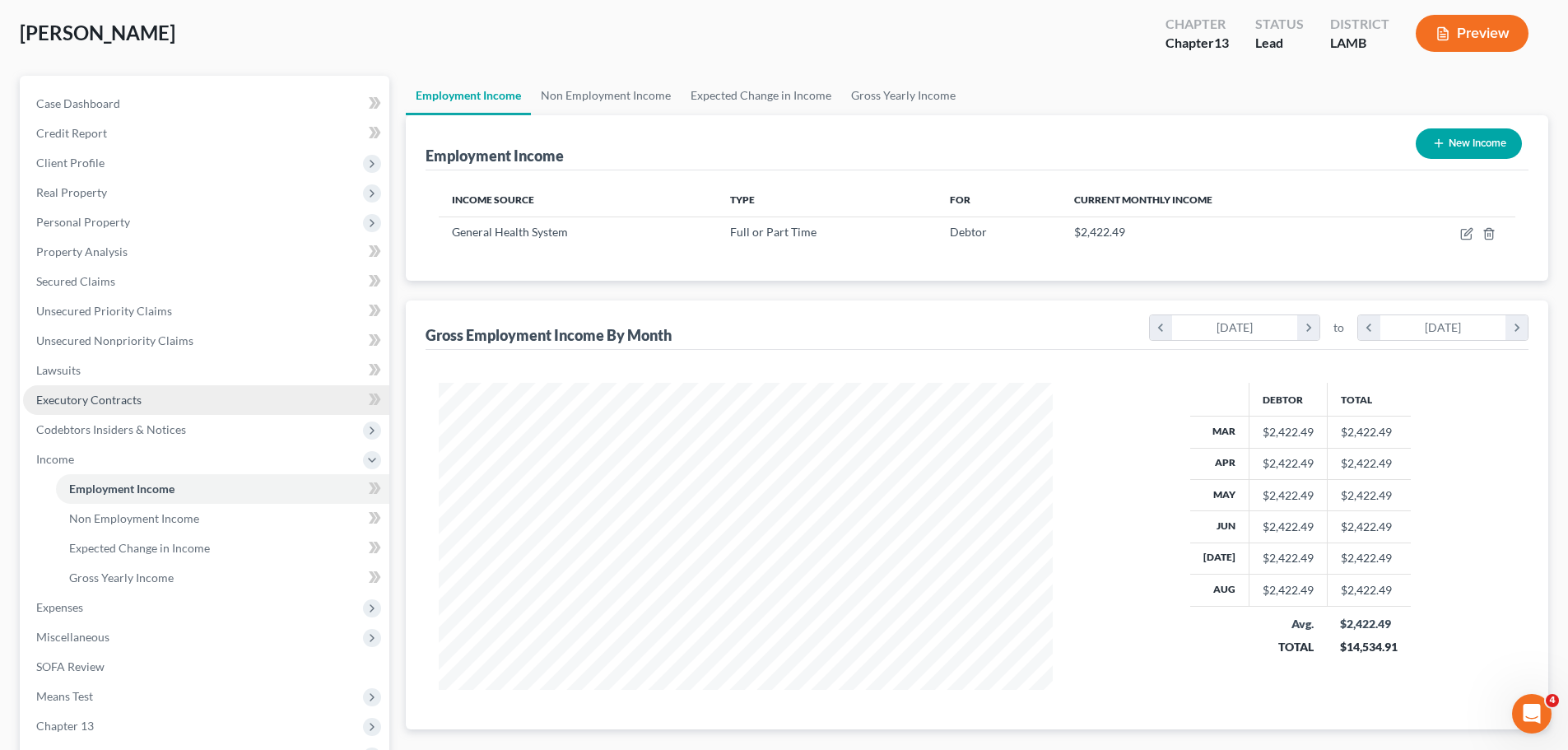
scroll to position [165, 0]
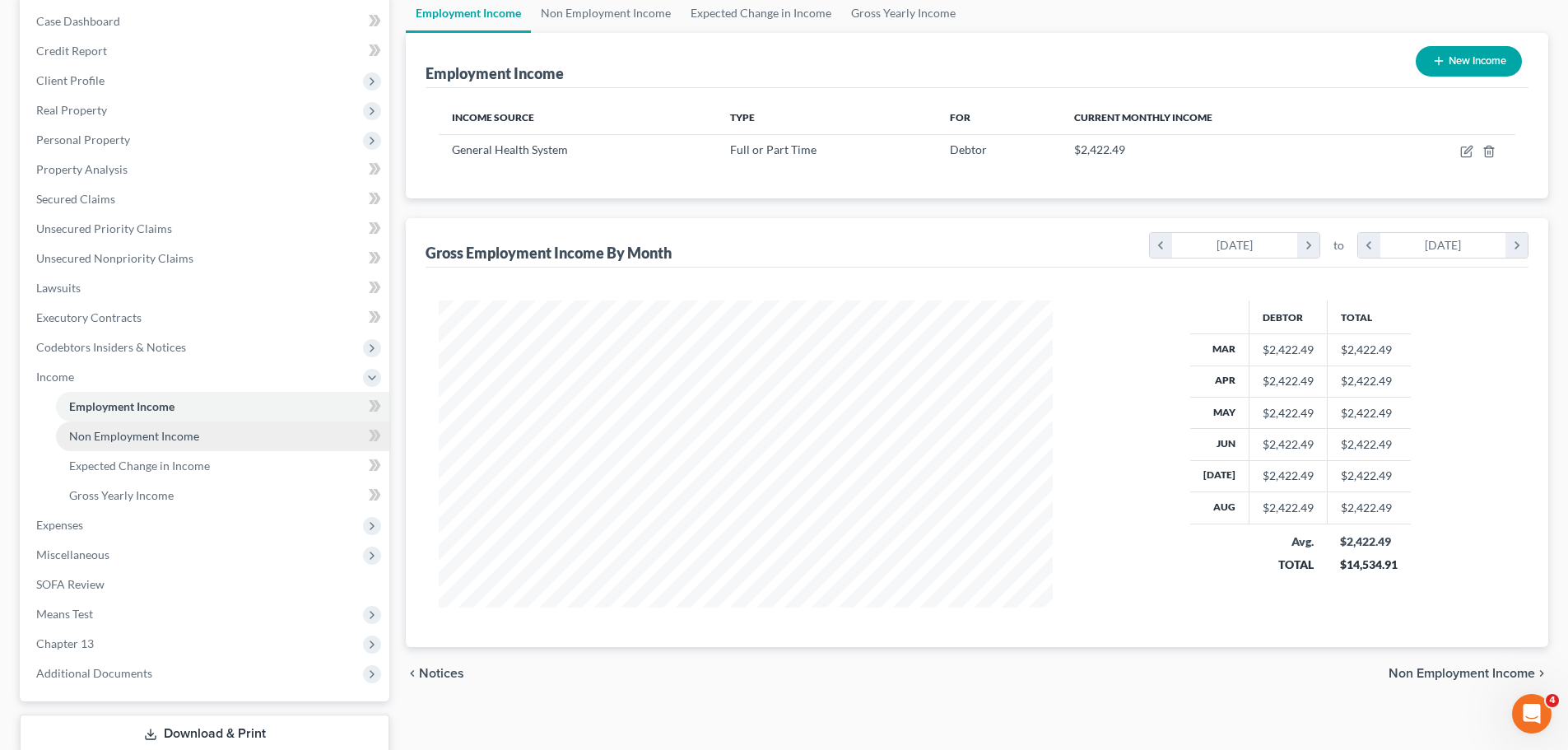
click at [202, 442] on link "Non Employment Income" at bounding box center [222, 436] width 333 height 29
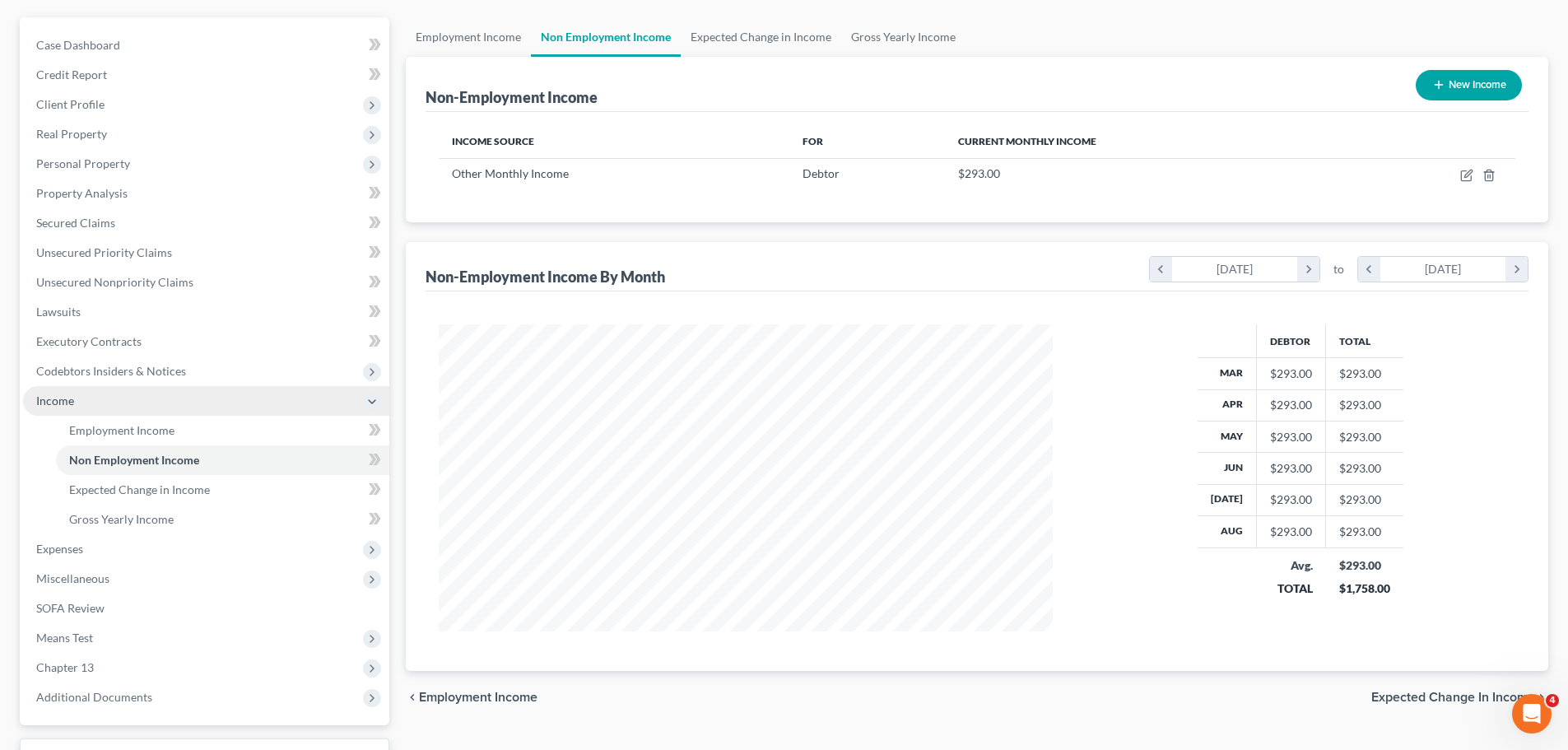
scroll to position [247, 0]
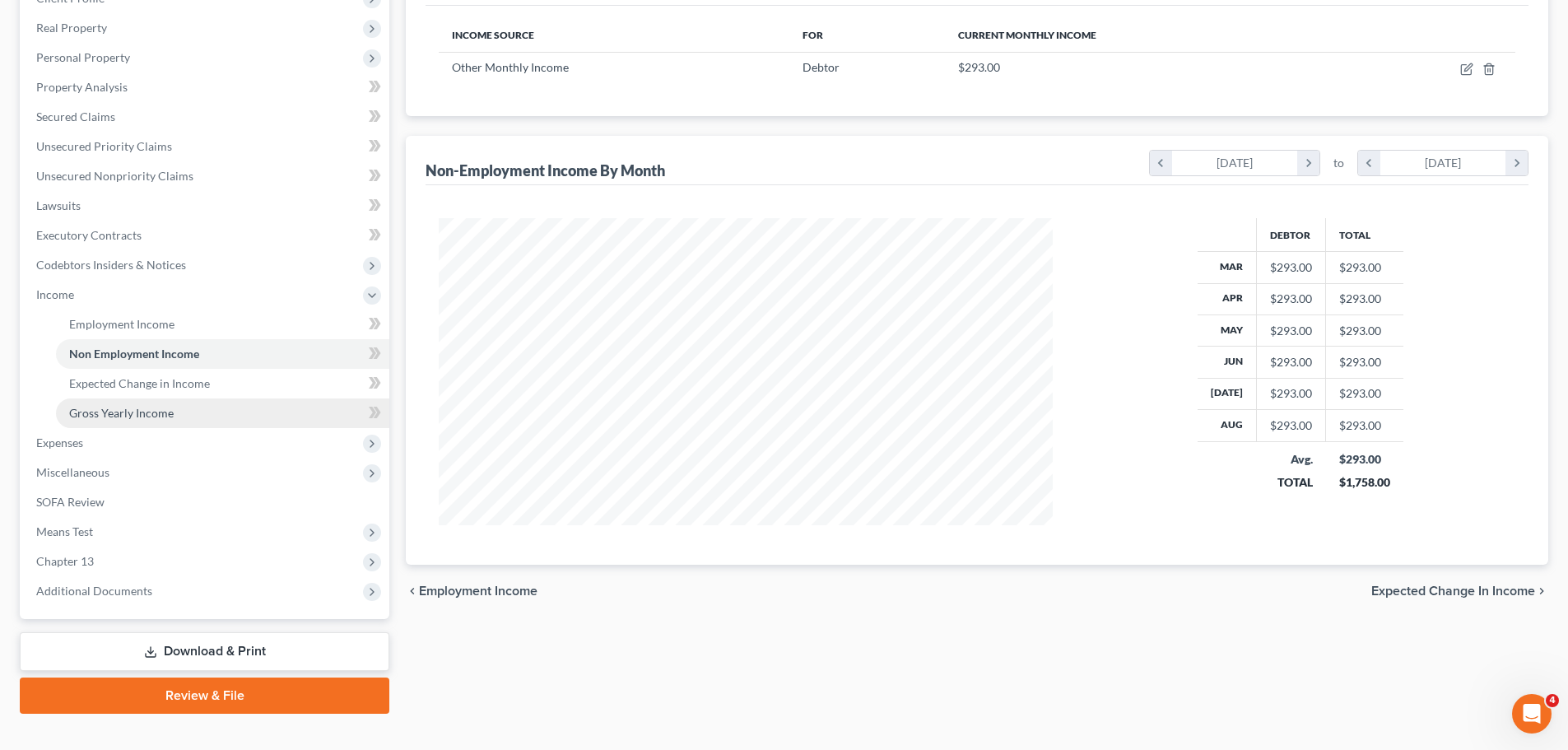
click at [207, 406] on link "Gross Yearly Income" at bounding box center [222, 413] width 333 height 29
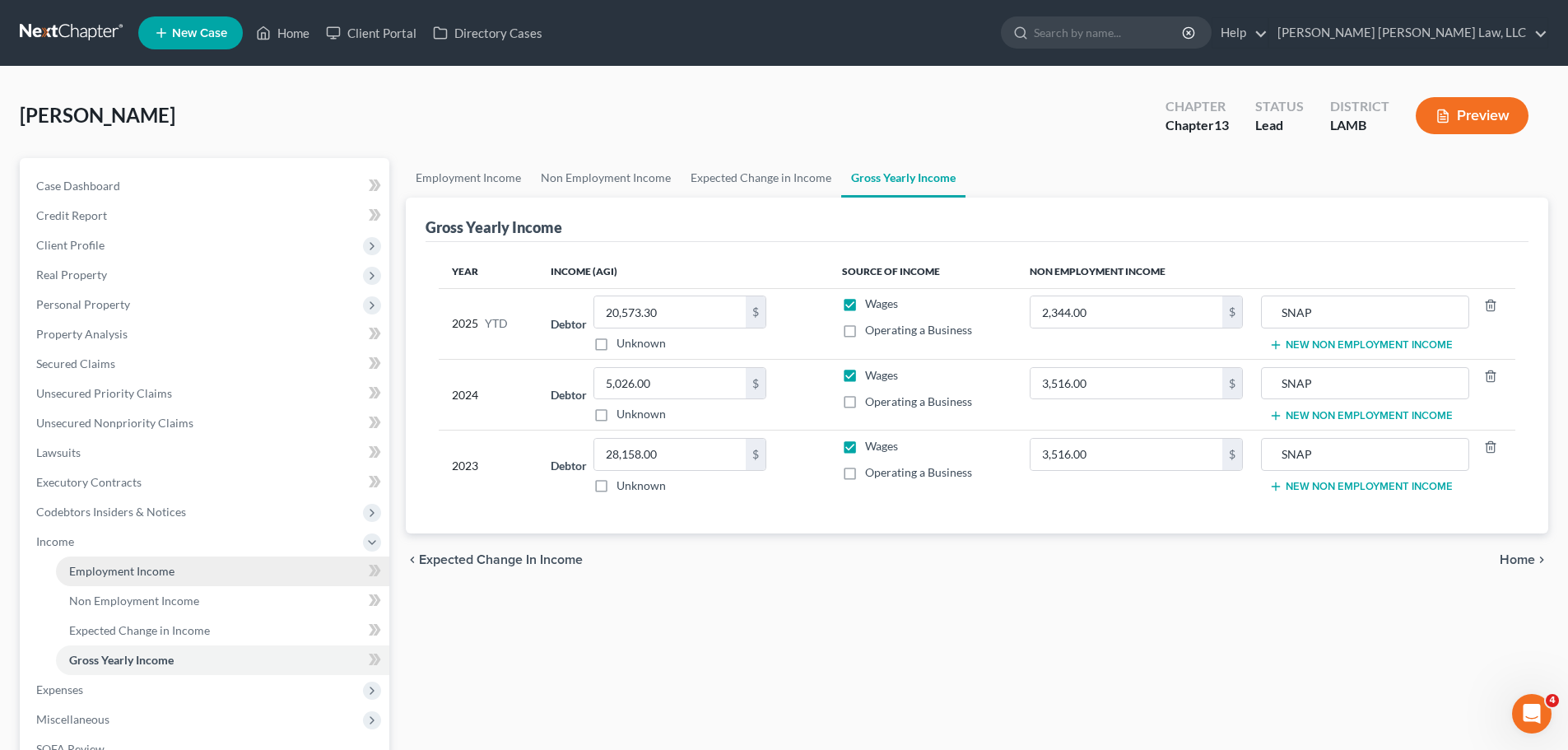
click at [175, 567] on link "Employment Income" at bounding box center [222, 572] width 333 height 29
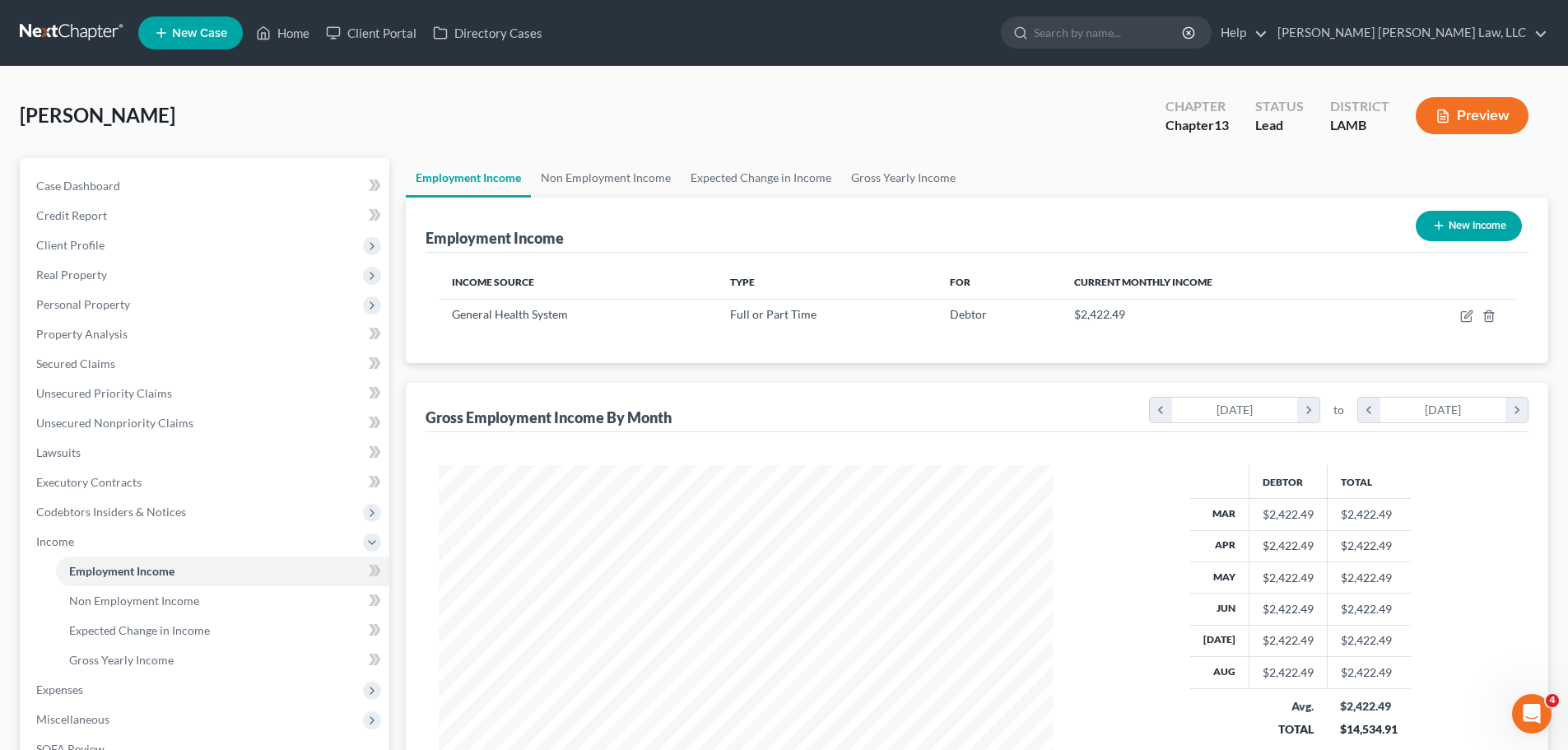
scroll to position [307, 647]
